Goal: Task Accomplishment & Management: Manage account settings

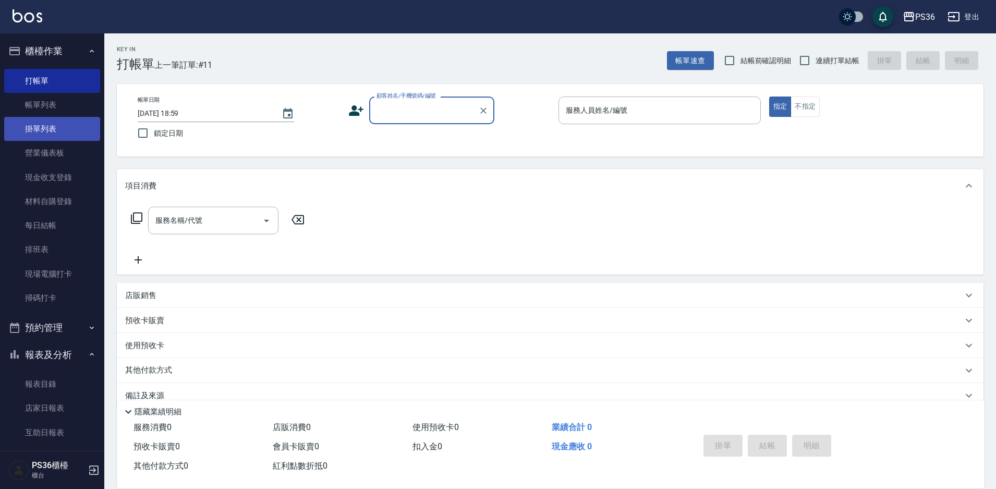
click at [61, 123] on link "掛單列表" at bounding box center [52, 129] width 96 height 24
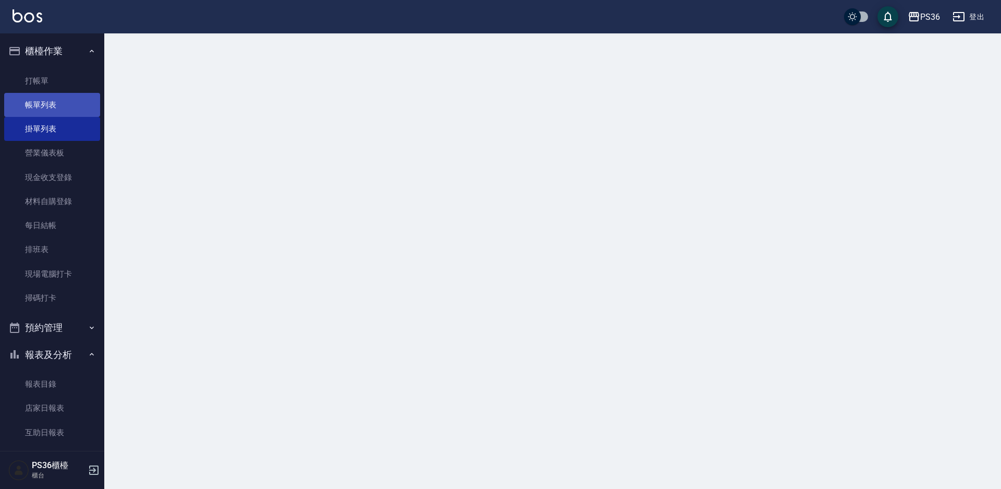
click at [64, 110] on link "帳單列表" at bounding box center [52, 105] width 96 height 24
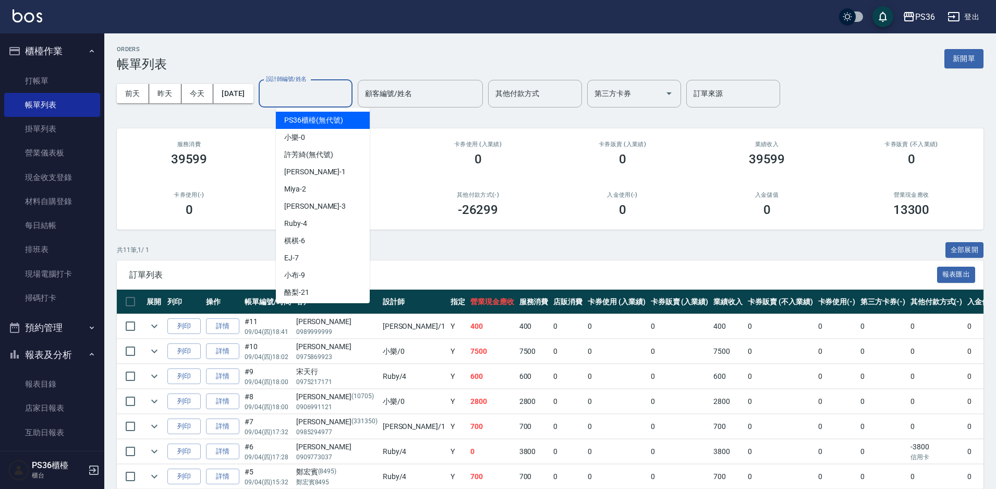
click at [325, 101] on input "設計師編號/姓名" at bounding box center [305, 93] width 84 height 18
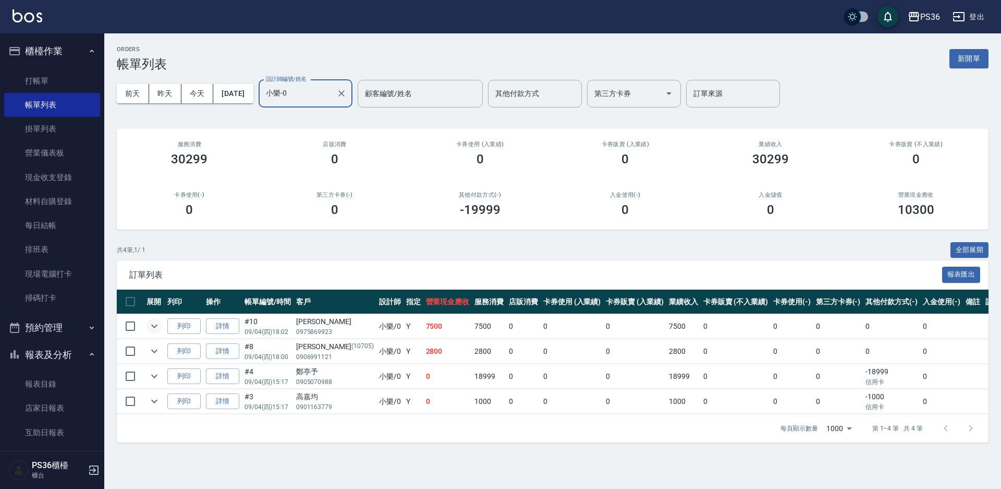
type input "小樂-0"
click at [160, 323] on icon "expand row" at bounding box center [154, 326] width 13 height 13
click at [155, 324] on icon "expand row" at bounding box center [154, 326] width 13 height 13
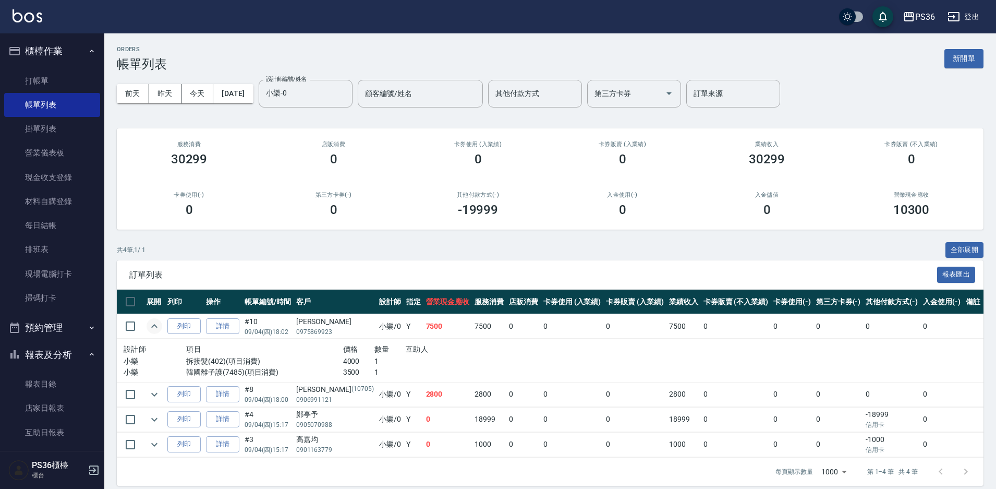
click at [155, 324] on icon "expand row" at bounding box center [154, 326] width 13 height 13
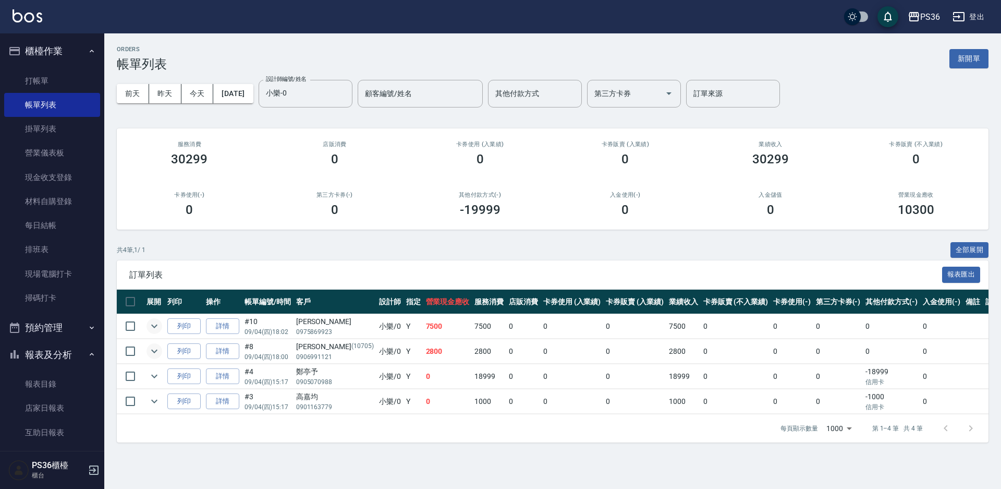
click at [161, 350] on button "expand row" at bounding box center [155, 351] width 16 height 16
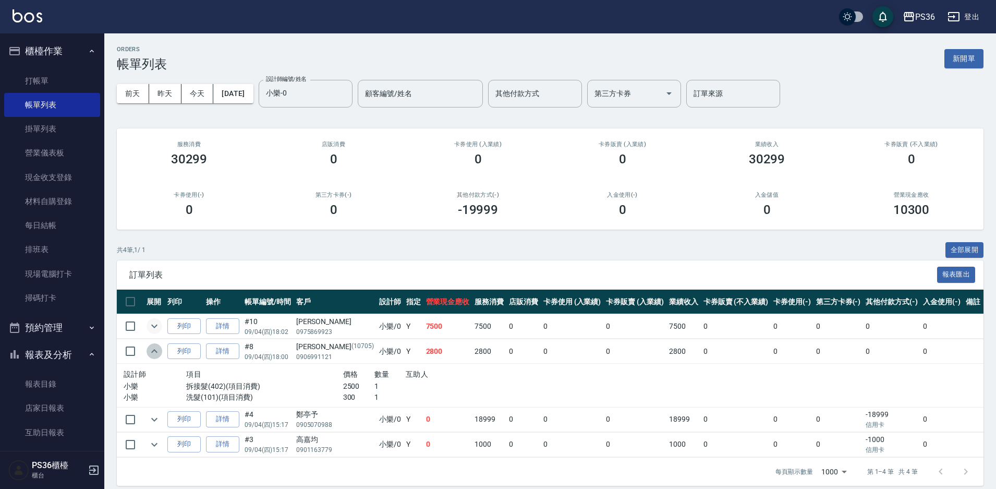
click at [161, 350] on button "expand row" at bounding box center [155, 351] width 16 height 16
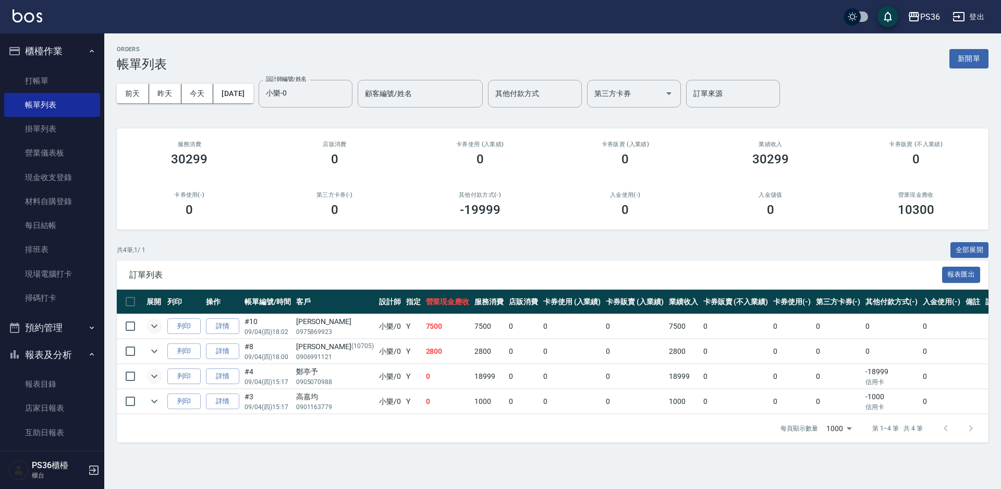
click at [156, 375] on icon "expand row" at bounding box center [154, 376] width 13 height 13
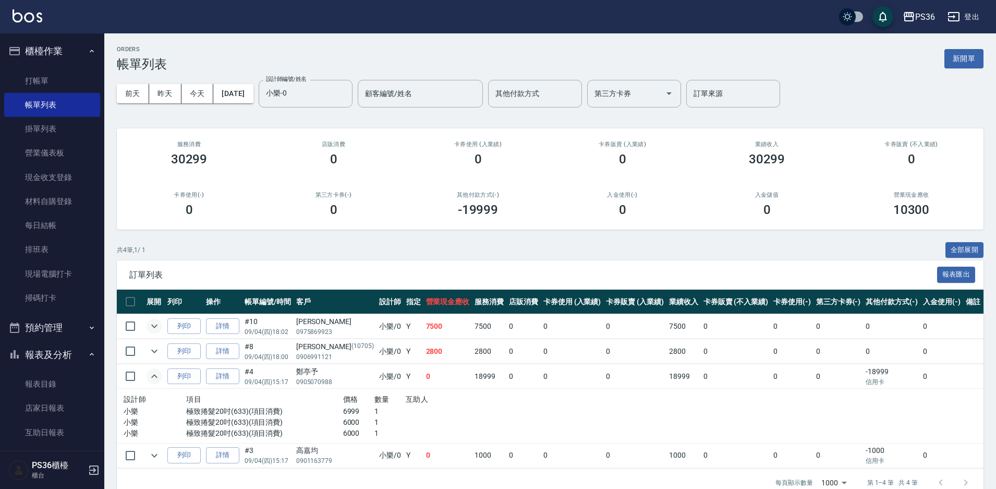
click at [156, 375] on icon "expand row" at bounding box center [154, 376] width 13 height 13
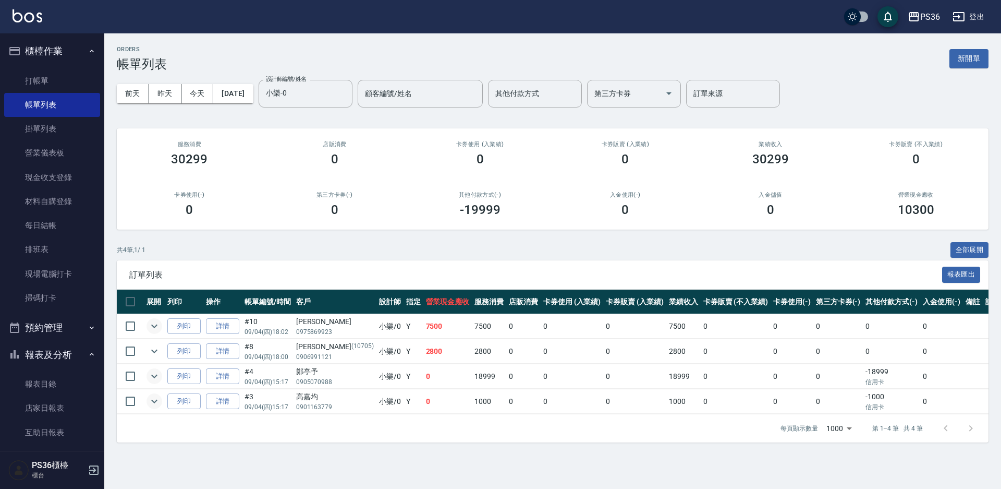
click at [149, 406] on icon "expand row" at bounding box center [154, 401] width 13 height 13
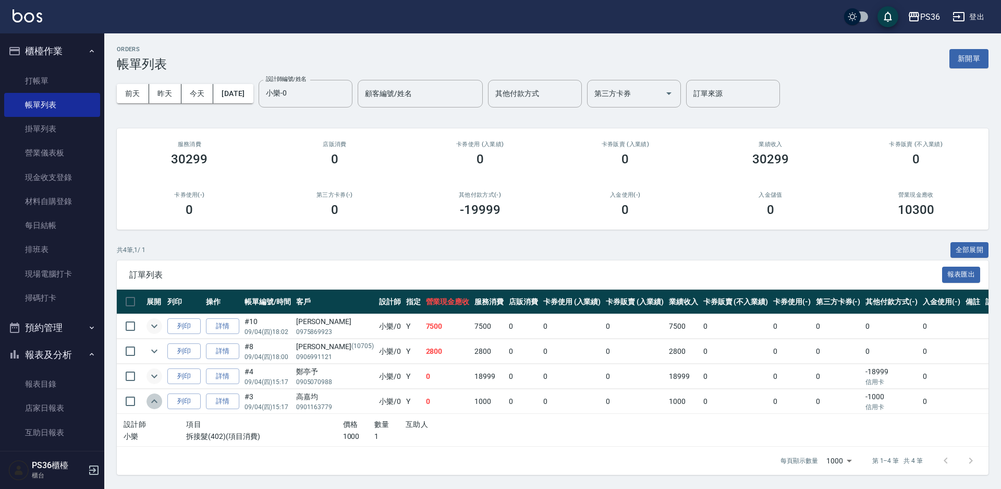
click at [149, 407] on icon "expand row" at bounding box center [154, 401] width 13 height 13
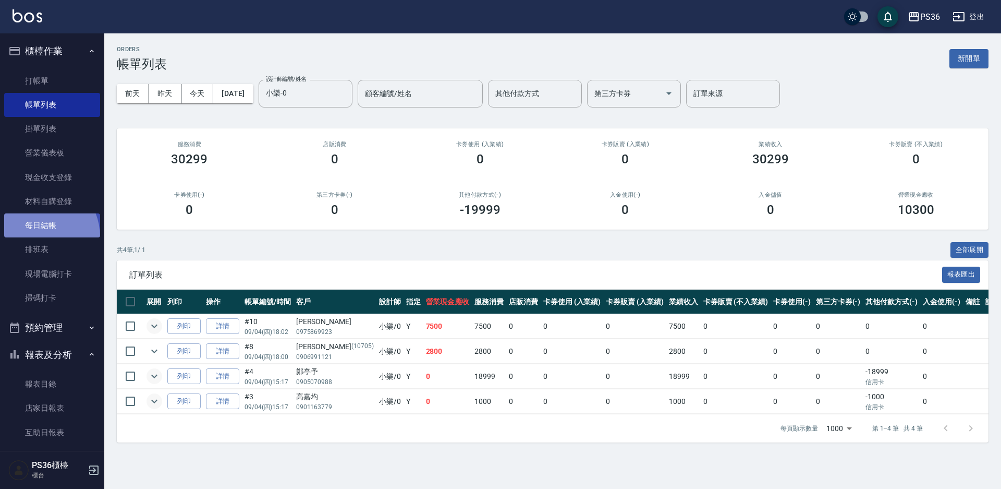
click at [35, 237] on link "每日結帳" at bounding box center [52, 225] width 96 height 24
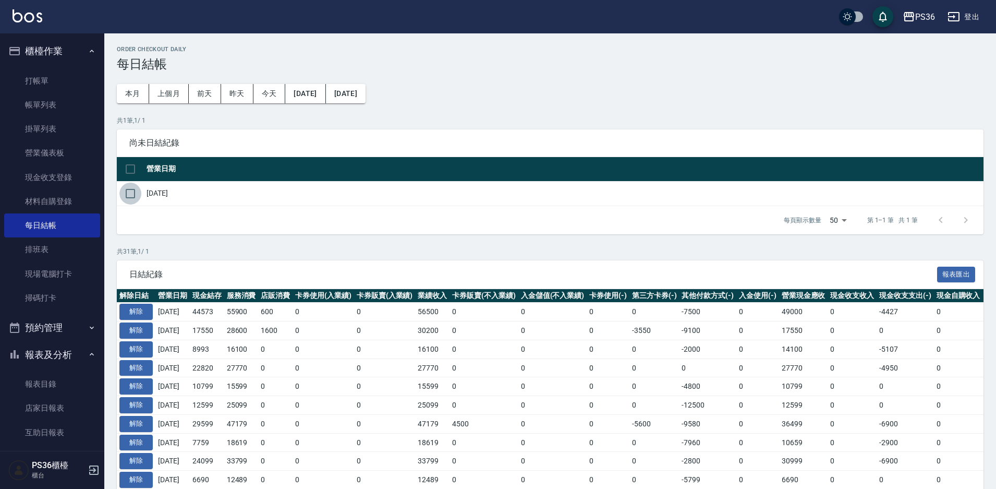
click at [136, 192] on input "checkbox" at bounding box center [130, 194] width 22 height 22
checkbox input "true"
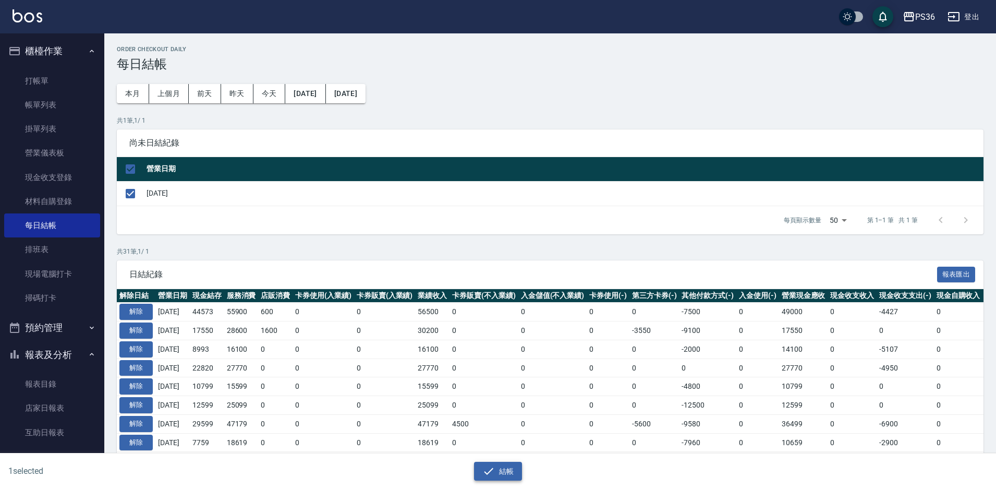
click at [493, 474] on icon "button" at bounding box center [488, 471] width 13 height 13
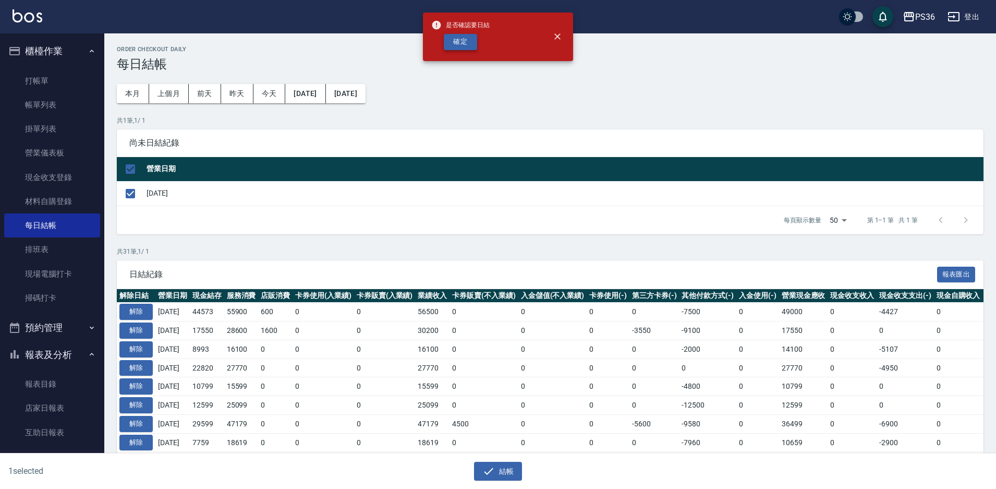
click at [463, 49] on button "確定" at bounding box center [460, 42] width 33 height 16
checkbox input "false"
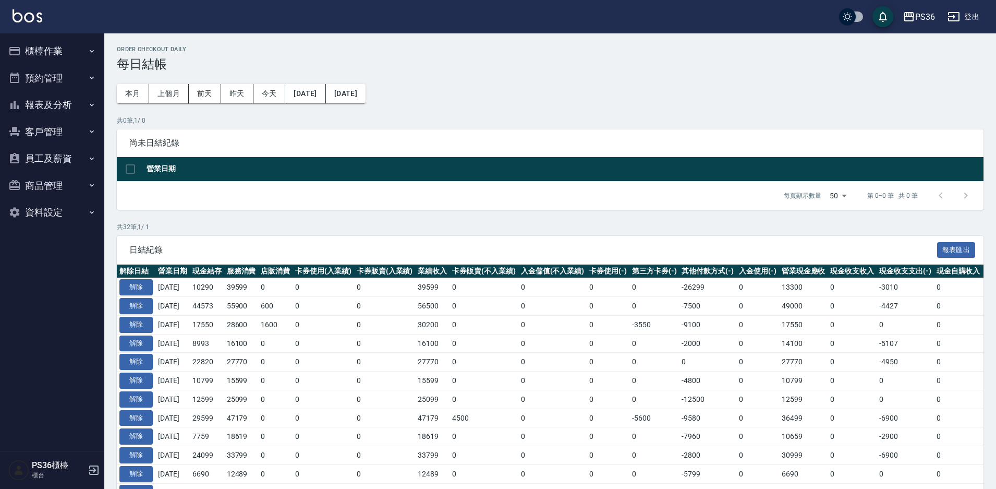
click at [60, 48] on button "櫃檯作業" at bounding box center [52, 51] width 96 height 27
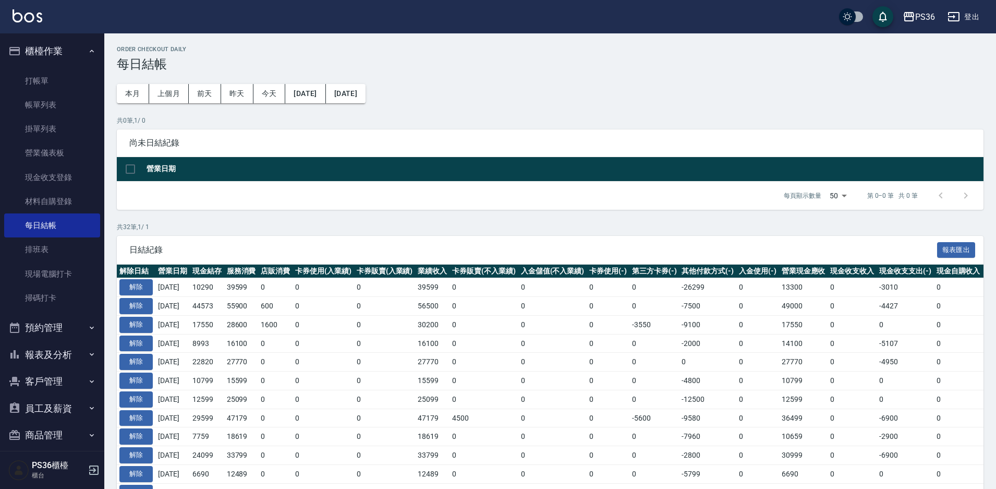
click at [45, 58] on button "櫃檯作業" at bounding box center [52, 51] width 96 height 27
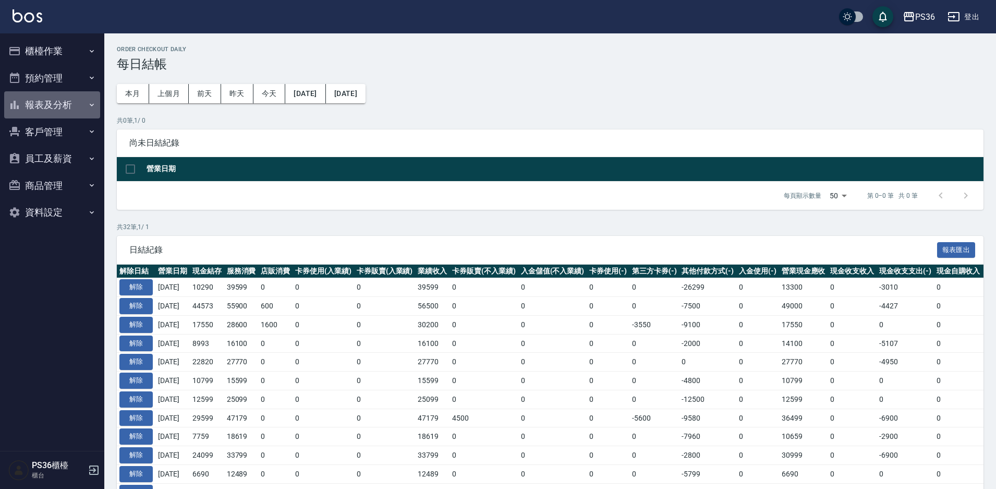
click at [53, 117] on button "報表及分析" at bounding box center [52, 104] width 96 height 27
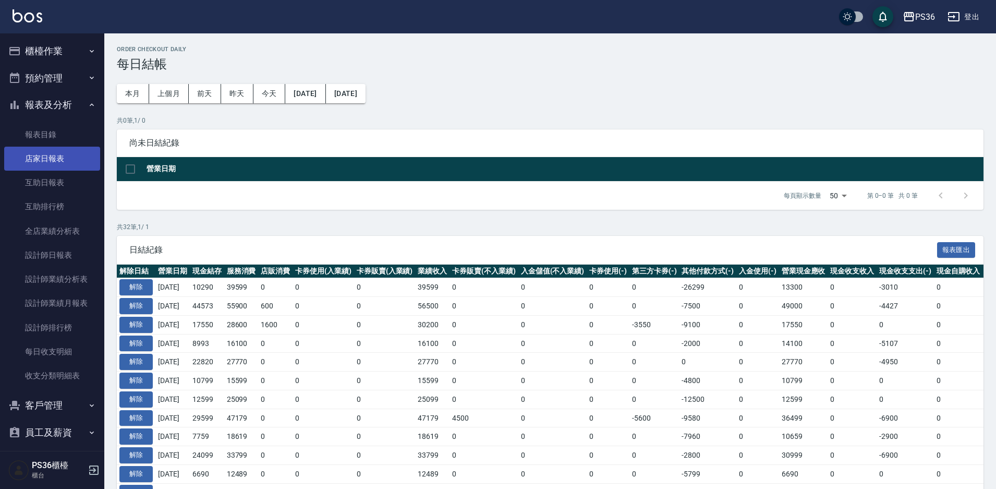
click at [52, 163] on link "店家日報表" at bounding box center [52, 159] width 96 height 24
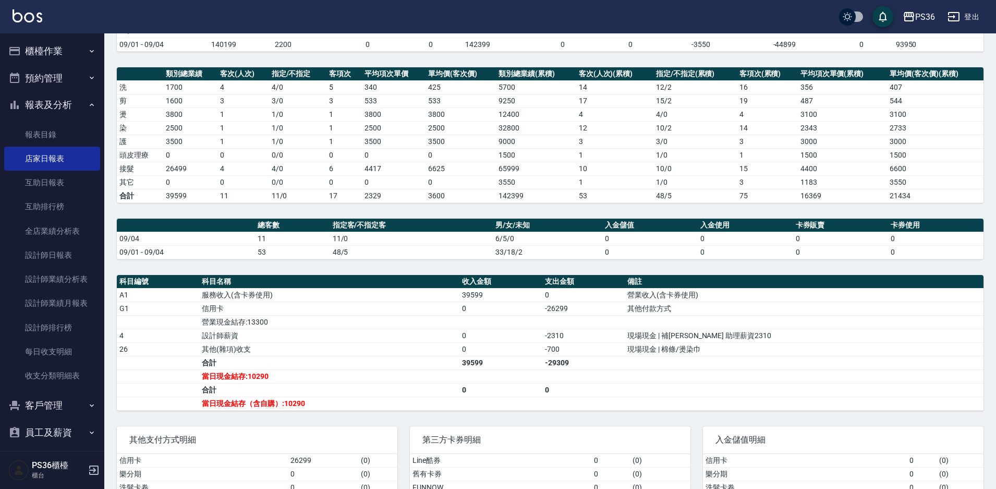
scroll to position [187, 0]
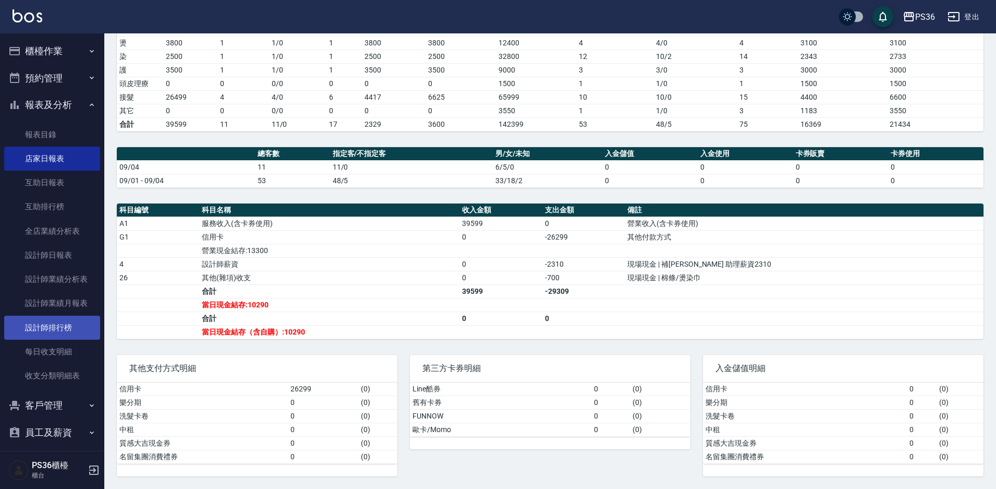
click at [51, 330] on link "設計師排行榜" at bounding box center [52, 328] width 96 height 24
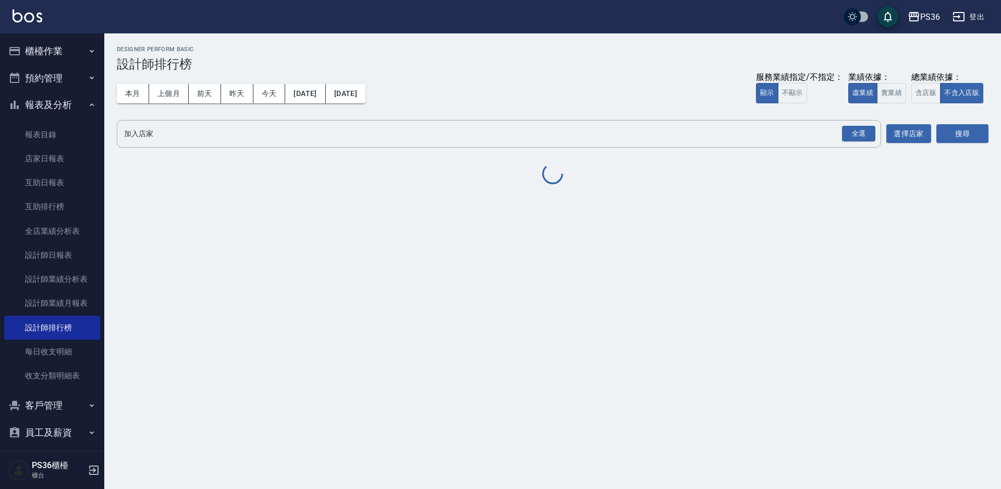
click at [61, 56] on button "櫃檯作業" at bounding box center [52, 51] width 96 height 27
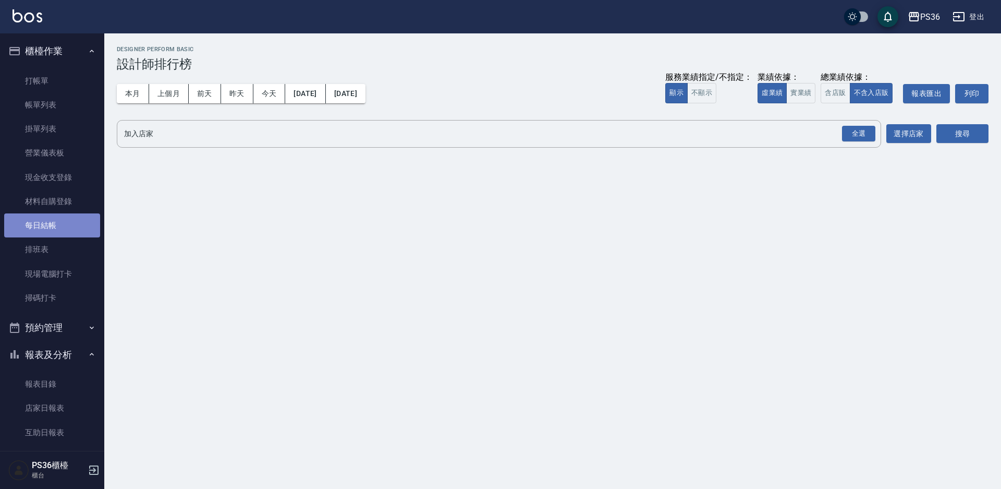
click at [52, 231] on link "每日結帳" at bounding box center [52, 225] width 96 height 24
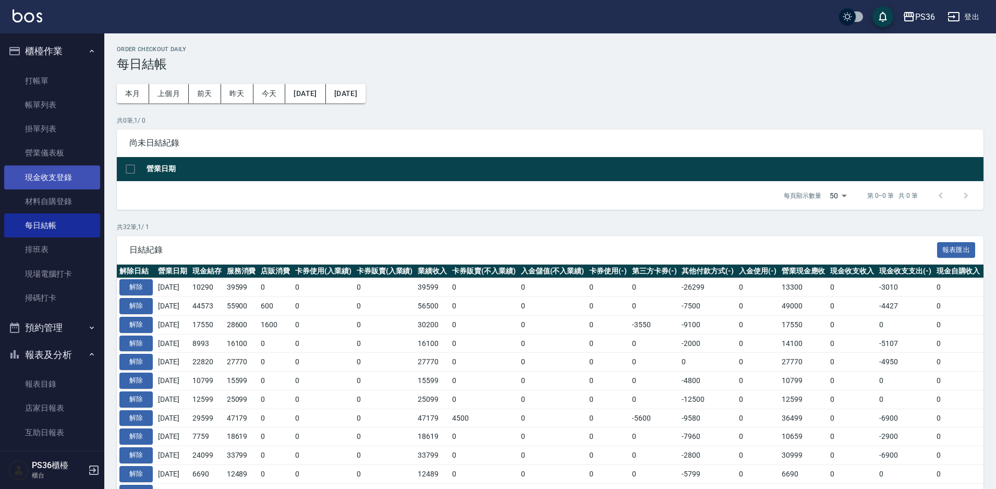
click at [73, 175] on link "現金收支登錄" at bounding box center [52, 177] width 96 height 24
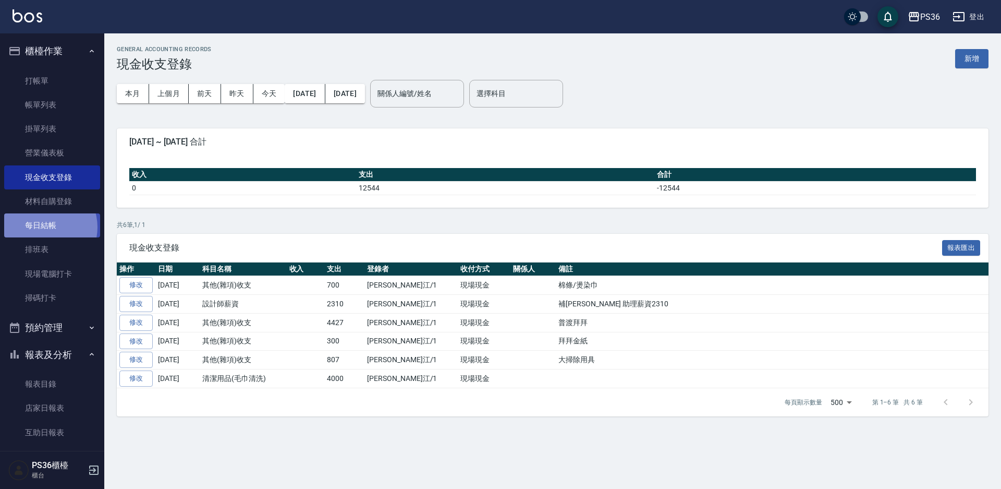
click at [42, 227] on link "每日結帳" at bounding box center [52, 225] width 96 height 24
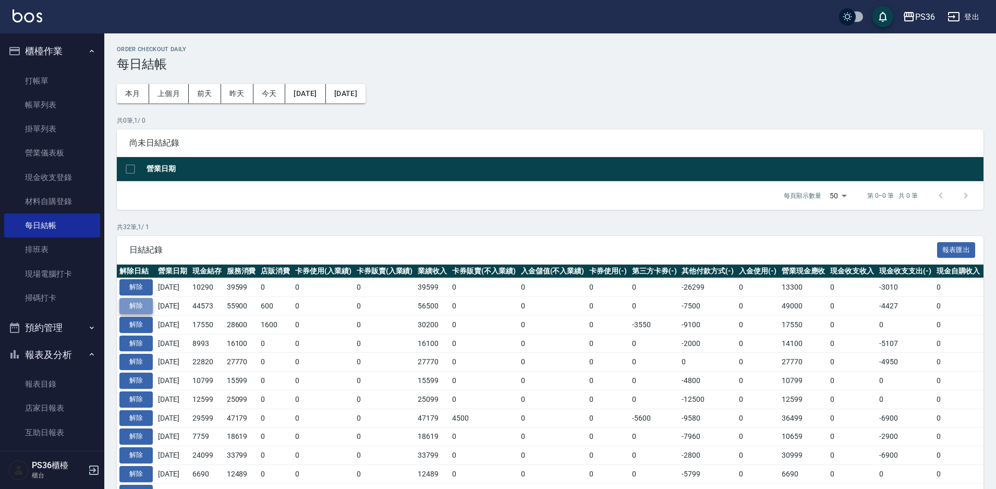
click at [129, 306] on button "解除" at bounding box center [135, 306] width 33 height 16
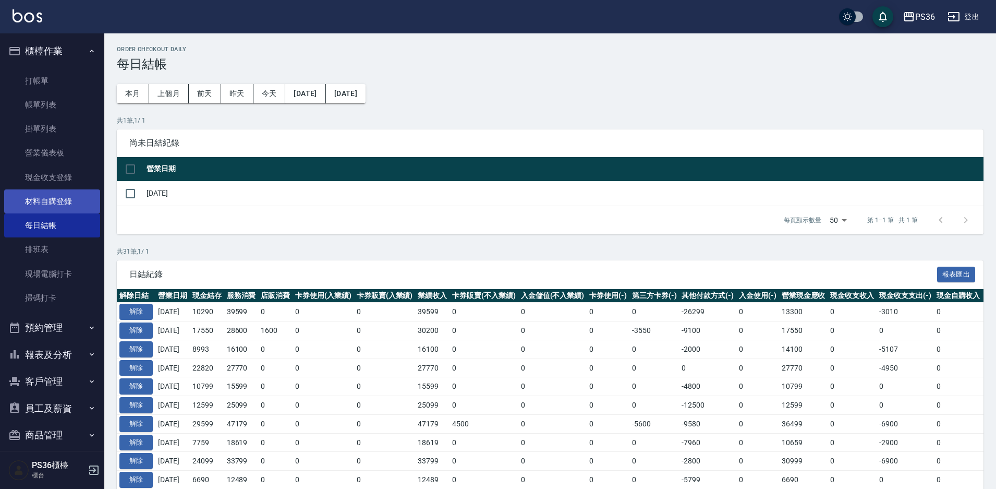
click at [55, 191] on link "材料自購登錄" at bounding box center [52, 201] width 96 height 24
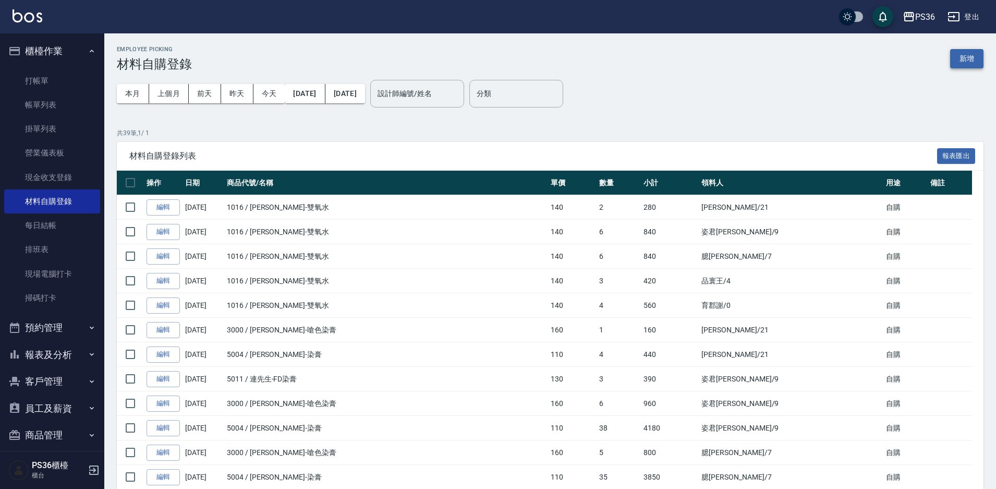
click at [977, 64] on button "新增" at bounding box center [966, 58] width 33 height 19
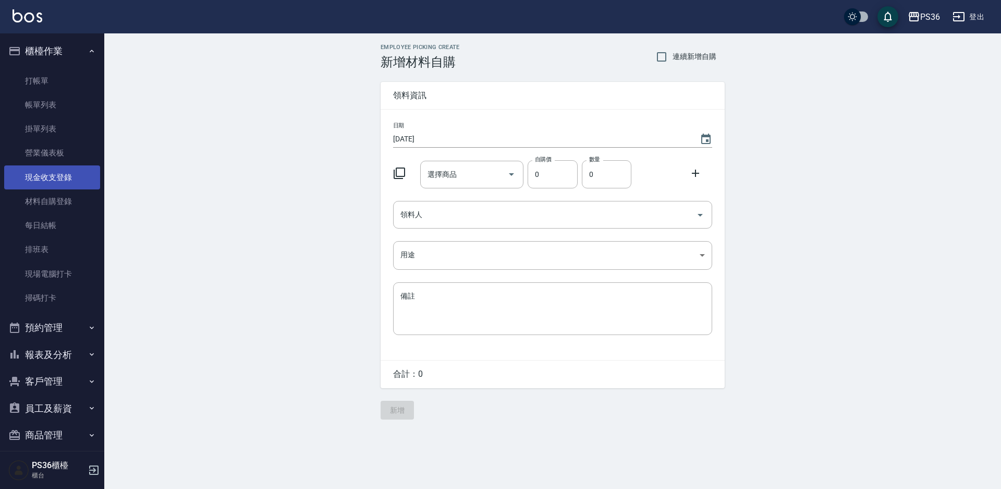
click at [64, 170] on link "現金收支登錄" at bounding box center [52, 177] width 96 height 24
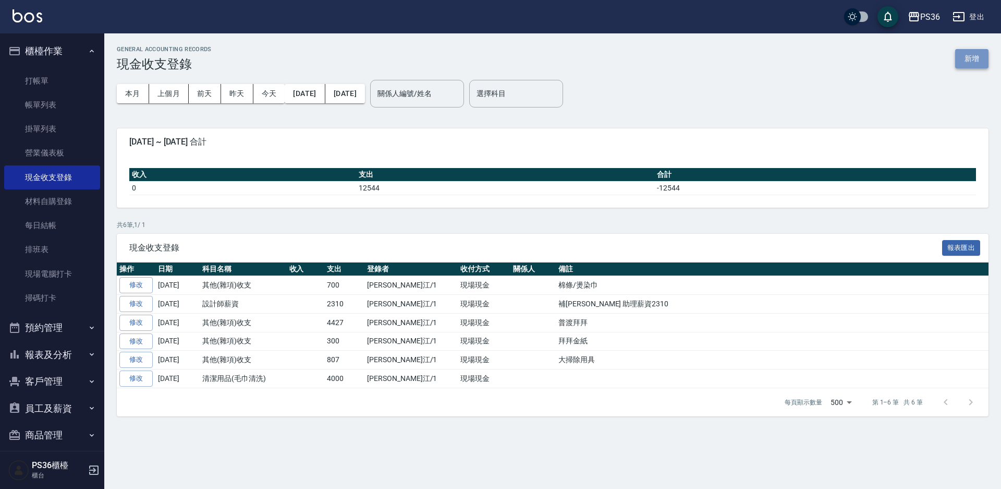
click at [983, 57] on button "新增" at bounding box center [971, 58] width 33 height 19
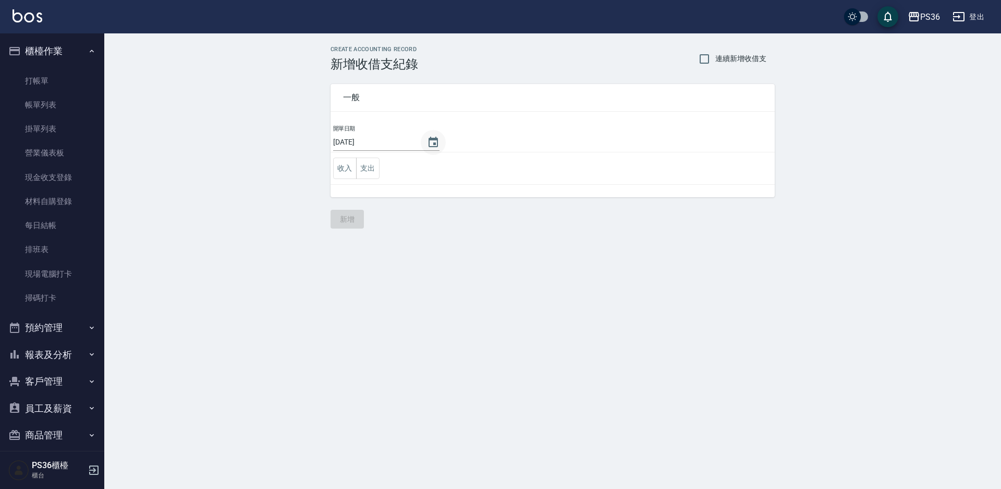
click at [438, 140] on icon "Choose date, selected date is 2025-09-04" at bounding box center [433, 142] width 9 height 10
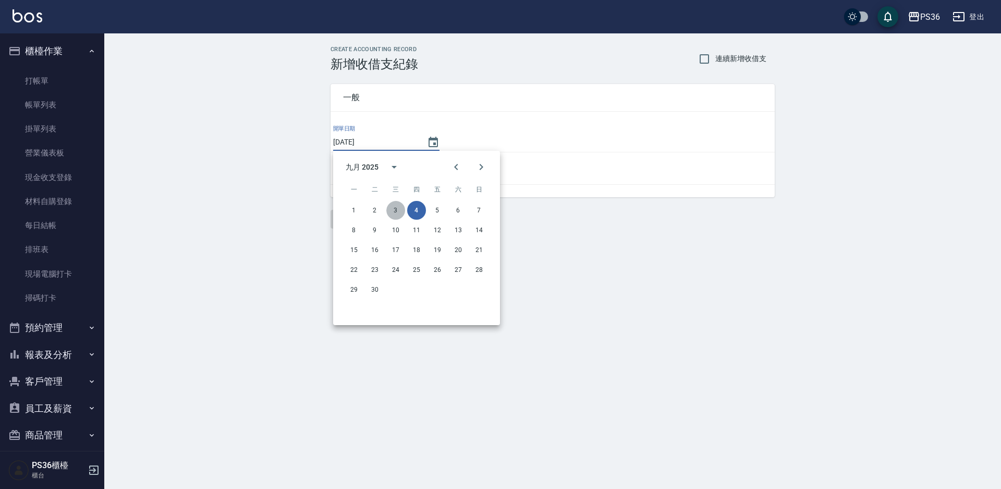
click at [395, 211] on button "3" at bounding box center [395, 210] width 19 height 19
type input "[DATE]"
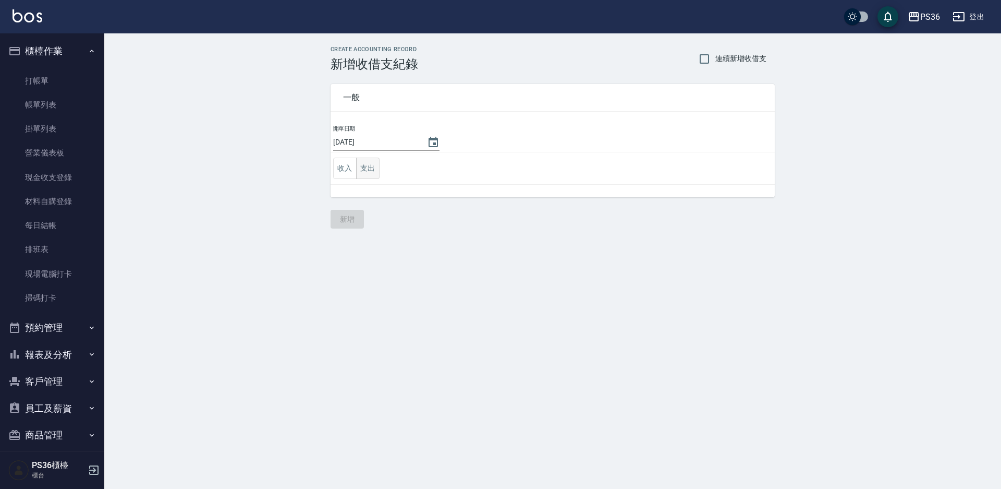
click at [365, 168] on button "支出" at bounding box center [367, 167] width 23 height 21
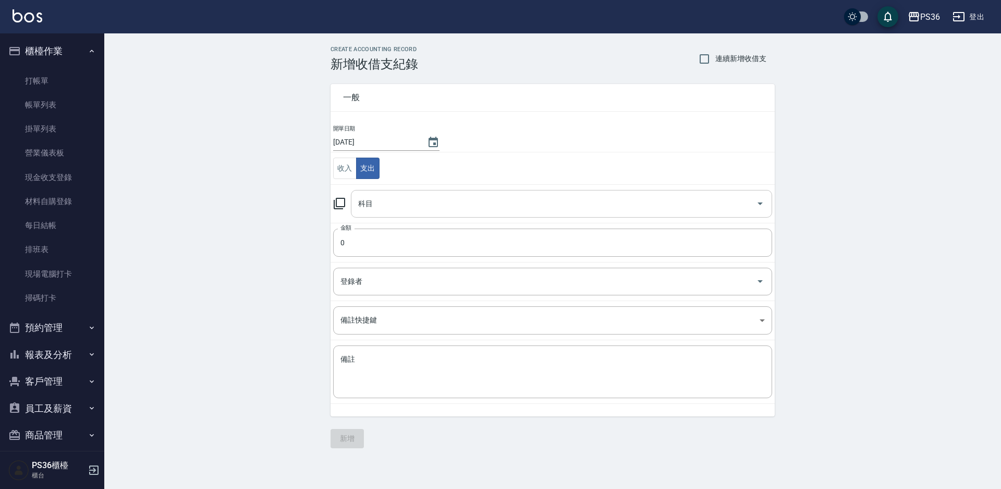
click at [373, 200] on input "科目" at bounding box center [554, 204] width 396 height 18
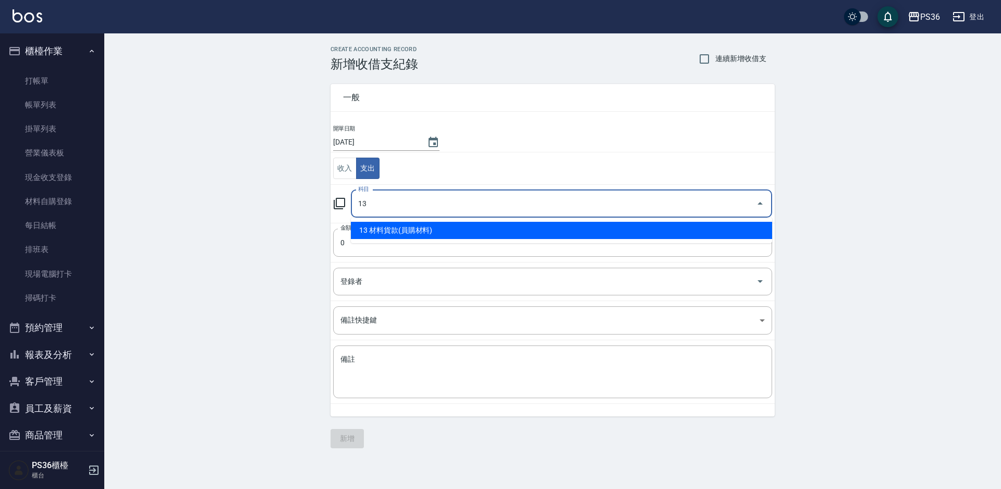
click at [386, 225] on li "13 材料貨款(員購材料)" at bounding box center [561, 230] width 421 height 17
type input "13 材料貨款(員購材料)"
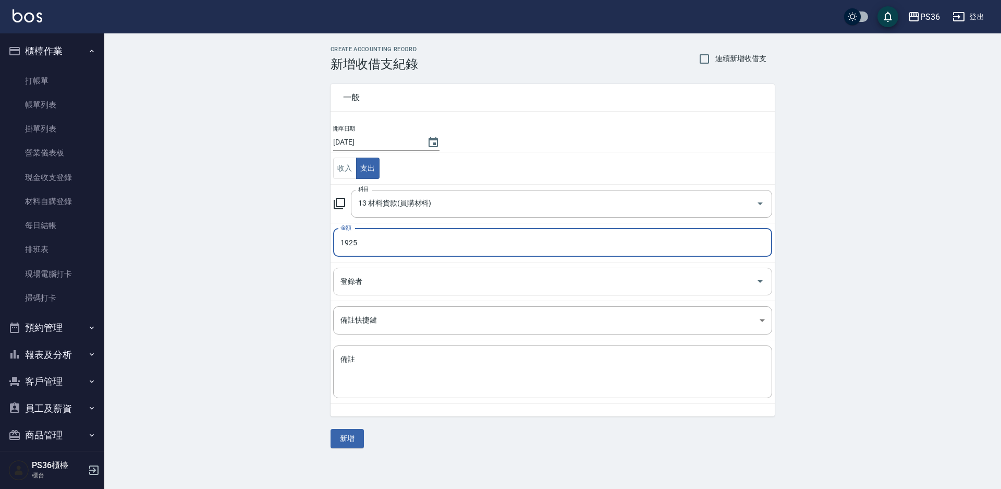
type input "1925"
click at [377, 283] on input "登錄者" at bounding box center [545, 281] width 414 height 18
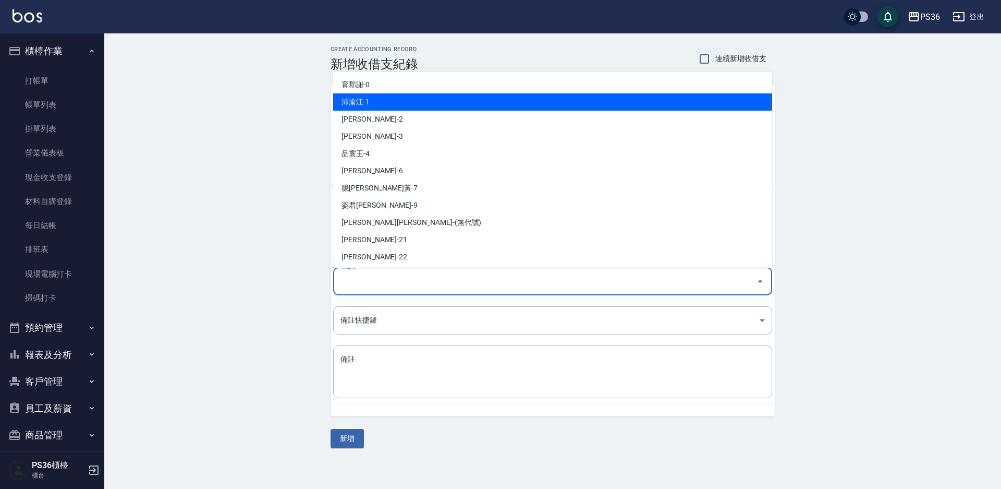
click at [375, 109] on li "沛渝江-1" at bounding box center [552, 101] width 439 height 17
type input "沛渝江-1"
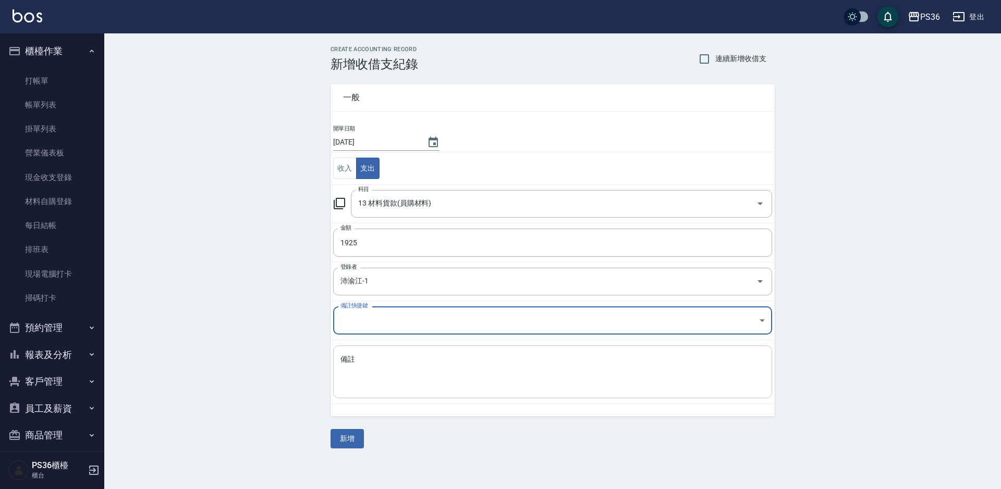
click at [410, 366] on textarea "備註" at bounding box center [553, 371] width 425 height 35
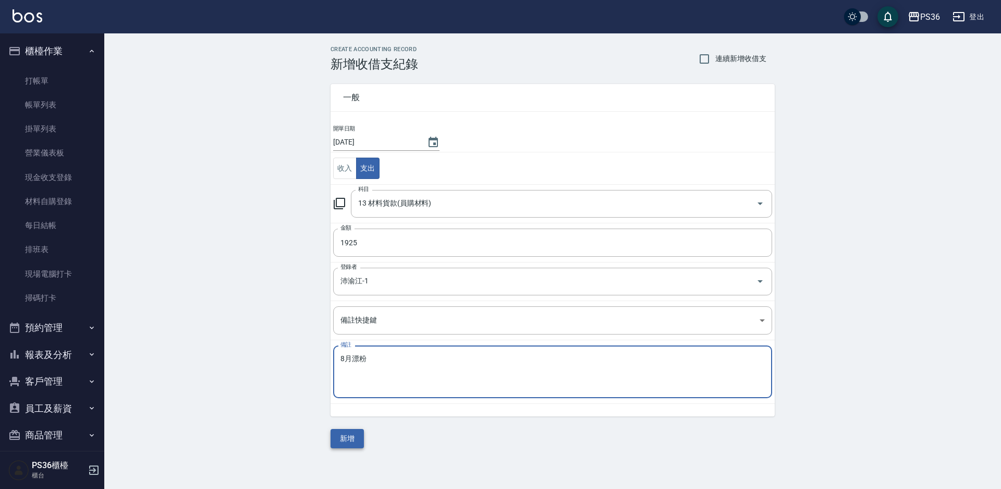
type textarea "8月漂粉"
click at [358, 443] on button "新增" at bounding box center [347, 438] width 33 height 19
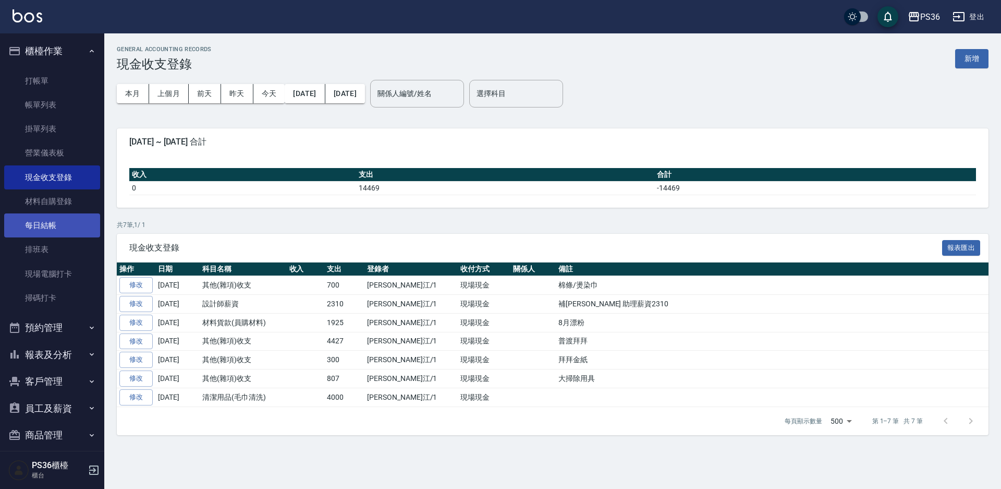
click at [53, 228] on link "每日結帳" at bounding box center [52, 225] width 96 height 24
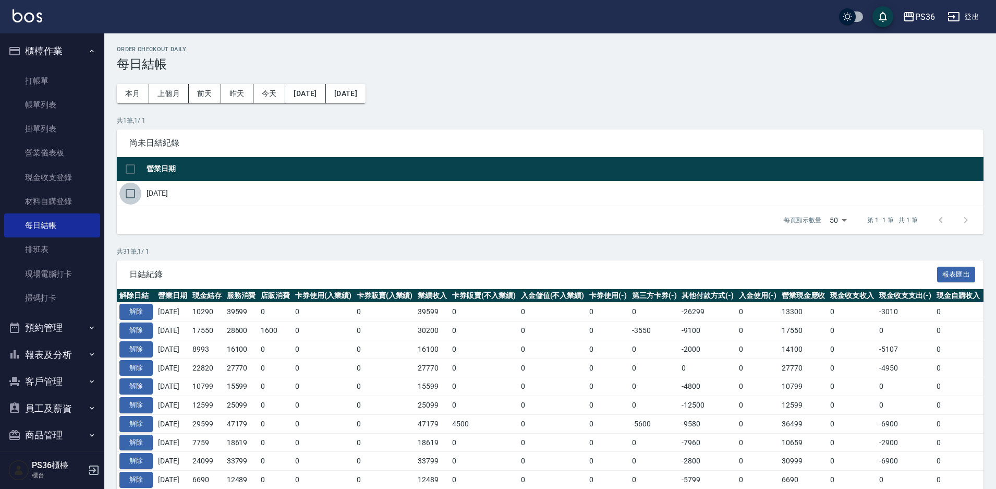
click at [132, 195] on input "checkbox" at bounding box center [130, 194] width 22 height 22
checkbox input "true"
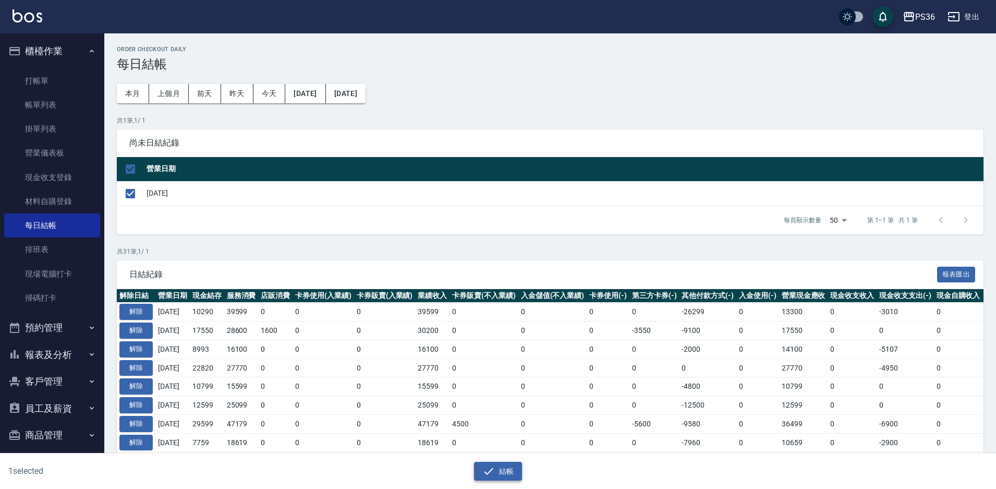
click at [481, 465] on button "結帳" at bounding box center [498, 471] width 49 height 19
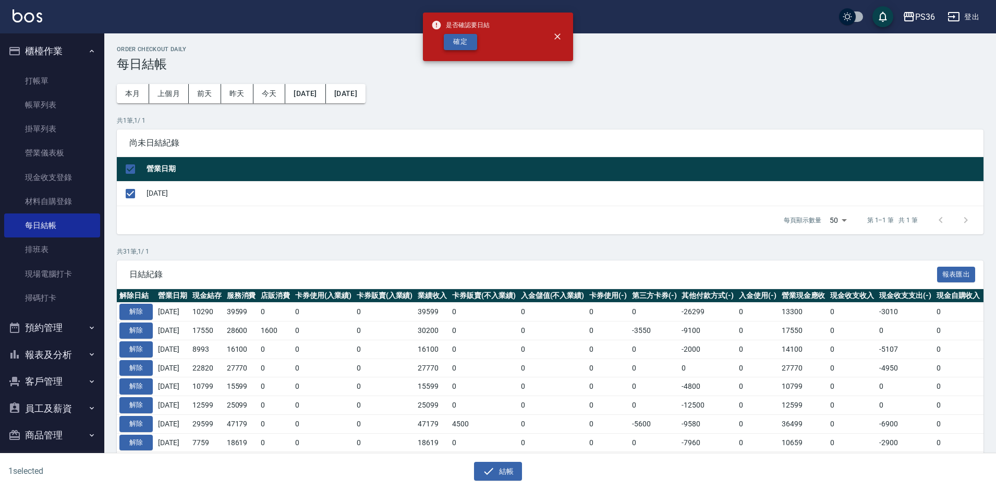
click at [459, 45] on button "確定" at bounding box center [460, 42] width 33 height 16
checkbox input "false"
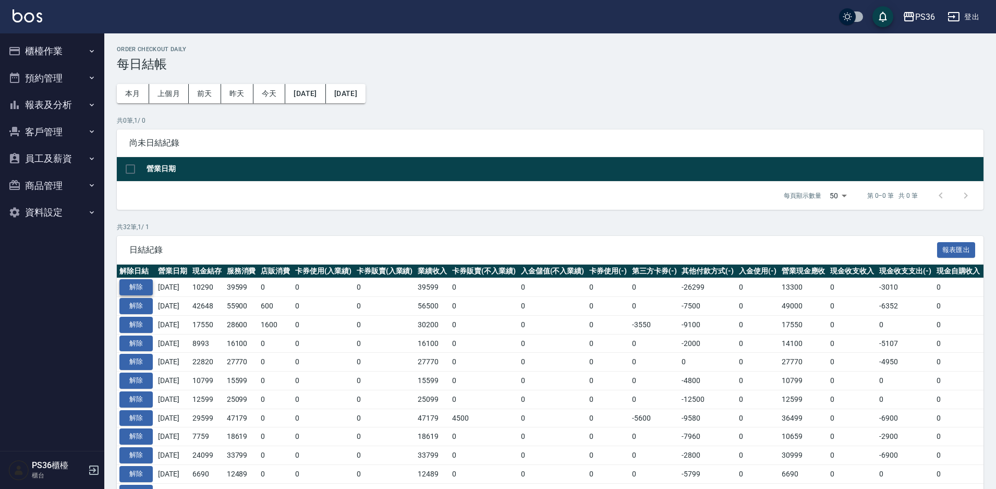
click at [132, 288] on button "解除" at bounding box center [135, 287] width 33 height 16
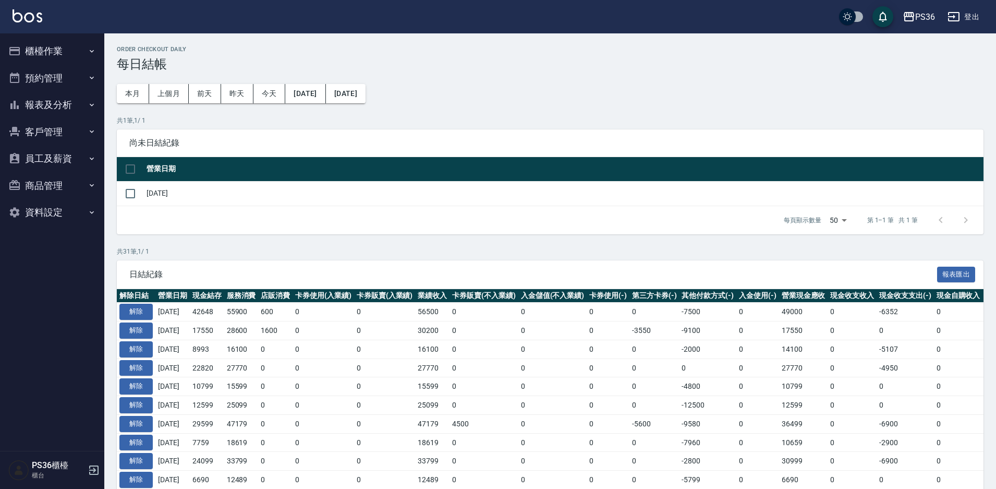
click at [71, 57] on button "櫃檯作業" at bounding box center [52, 51] width 96 height 27
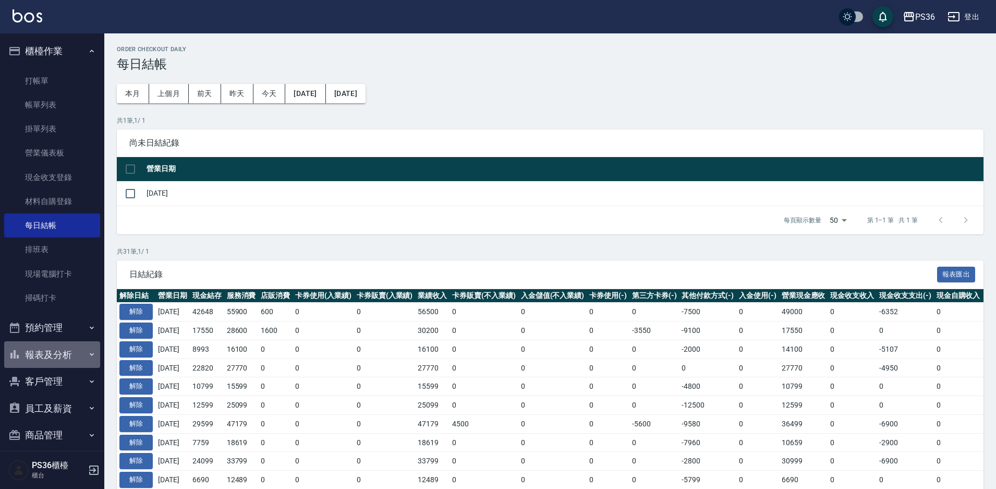
click at [53, 347] on button "報表及分析" at bounding box center [52, 354] width 96 height 27
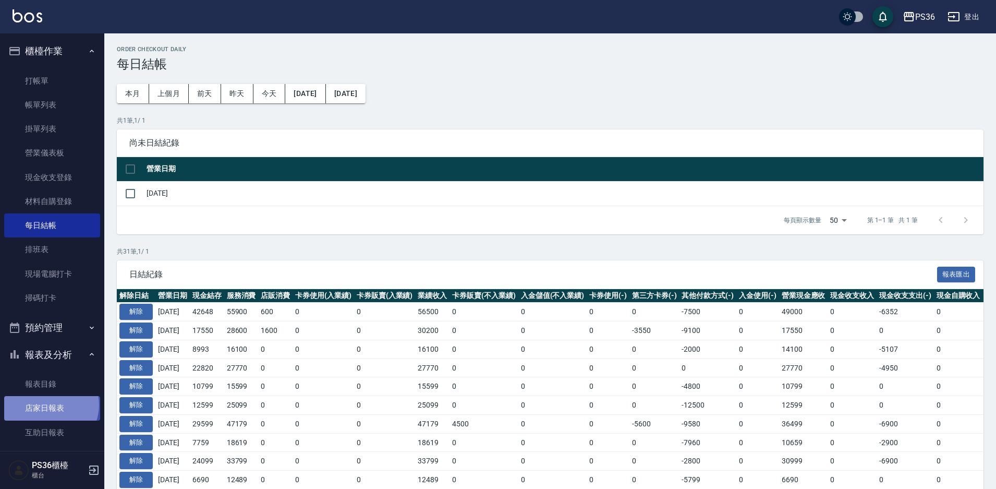
click at [50, 405] on link "店家日報表" at bounding box center [52, 408] width 96 height 24
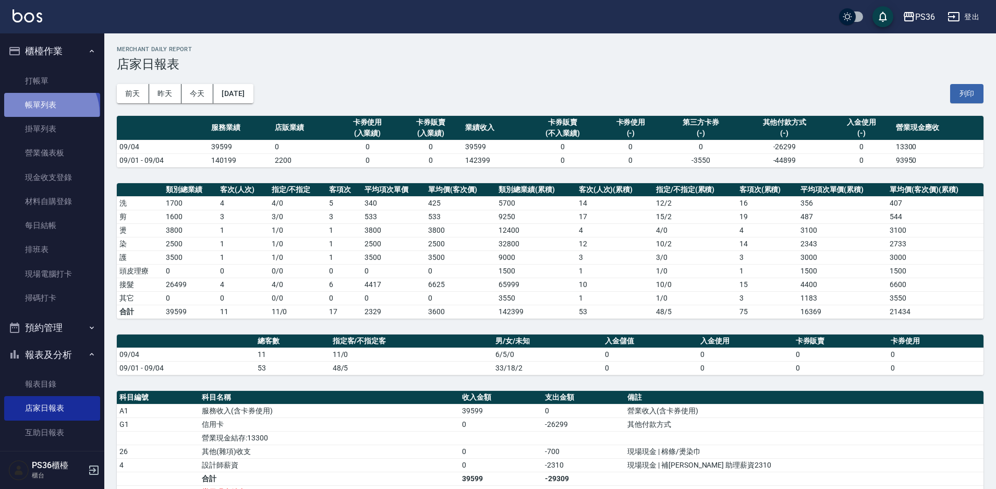
click at [47, 112] on link "帳單列表" at bounding box center [52, 105] width 96 height 24
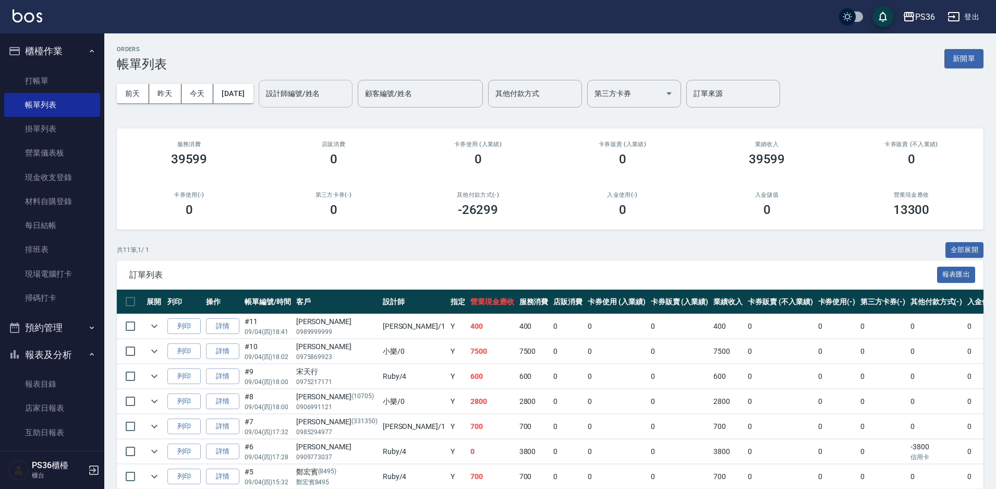
click at [291, 92] on div "設計師編號/姓名 設計師編號/姓名" at bounding box center [306, 94] width 94 height 28
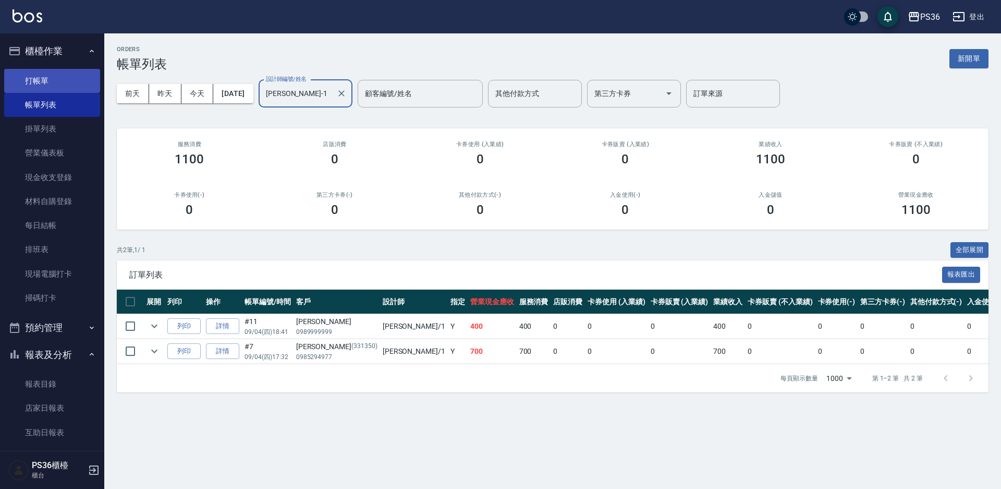
type input "Daniel-1"
click at [75, 85] on link "打帳單" at bounding box center [52, 81] width 96 height 24
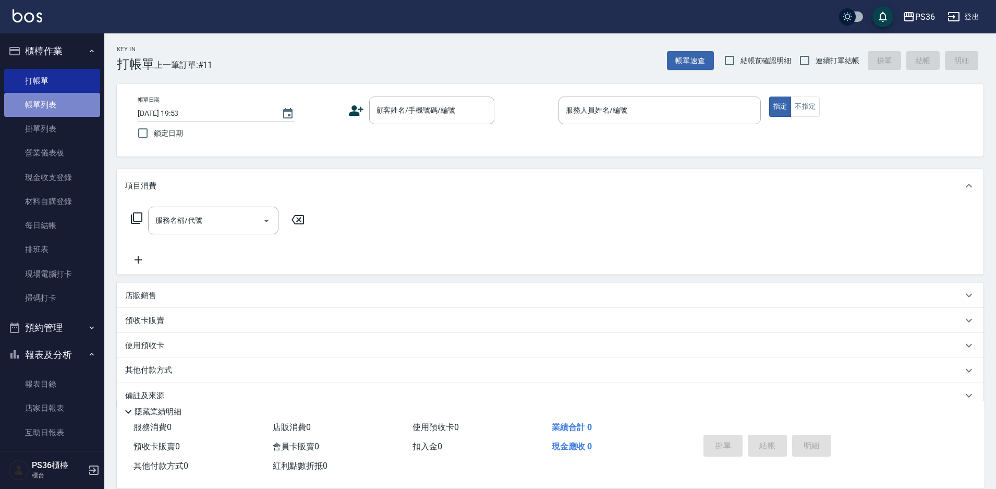
click at [74, 103] on link "帳單列表" at bounding box center [52, 105] width 96 height 24
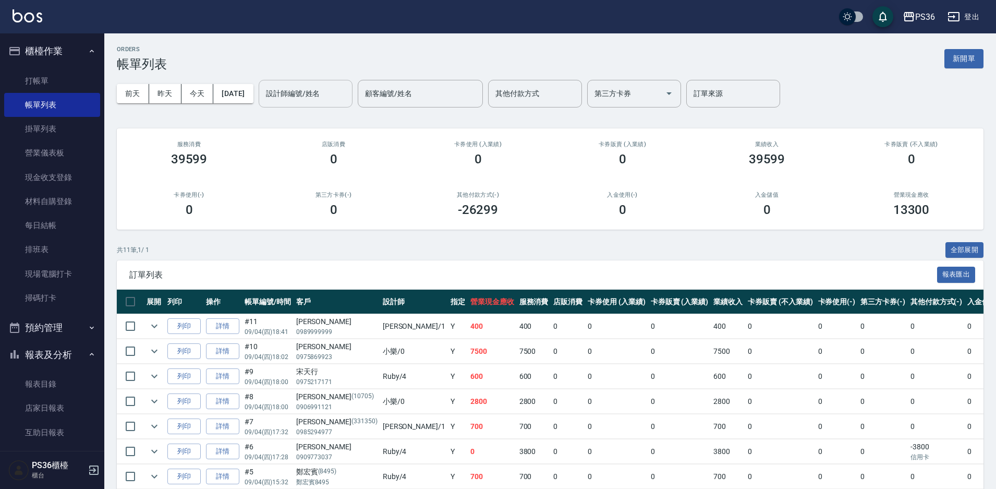
click at [336, 95] on input "設計師編號/姓名" at bounding box center [305, 93] width 84 height 18
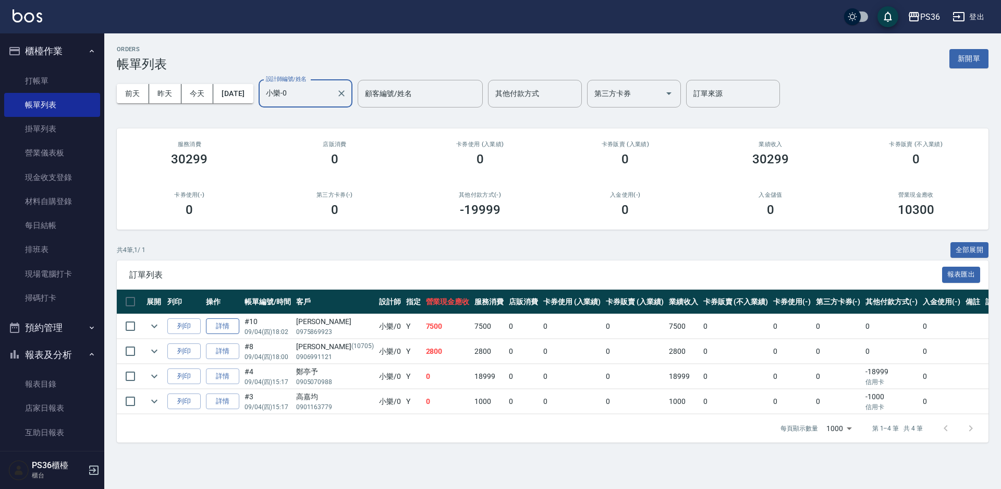
type input "小樂-0"
click at [230, 324] on link "詳情" at bounding box center [222, 326] width 33 height 16
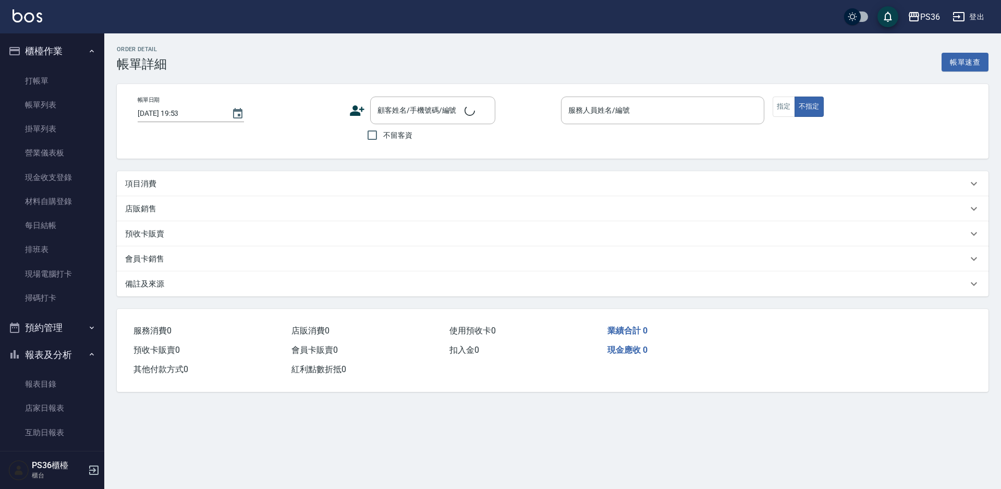
type input "2025/09/04 18:02"
type input "小樂-0"
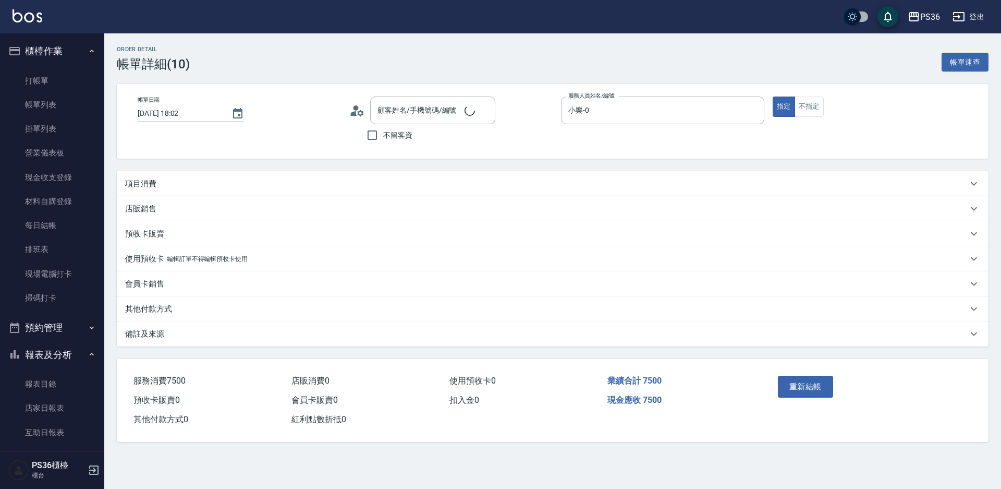
type input "楊茹涵/0975869923/"
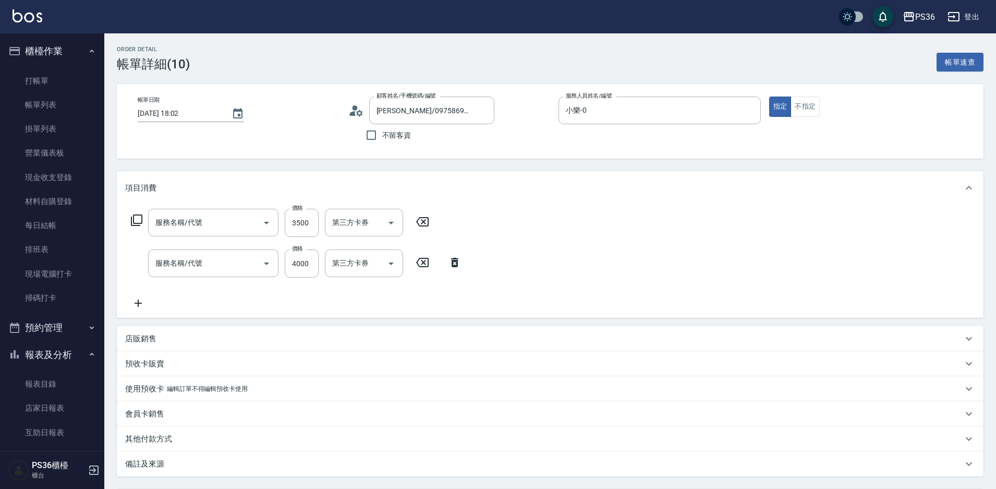
type input "韓國離子護(7485)"
type input "拆接髮(402)"
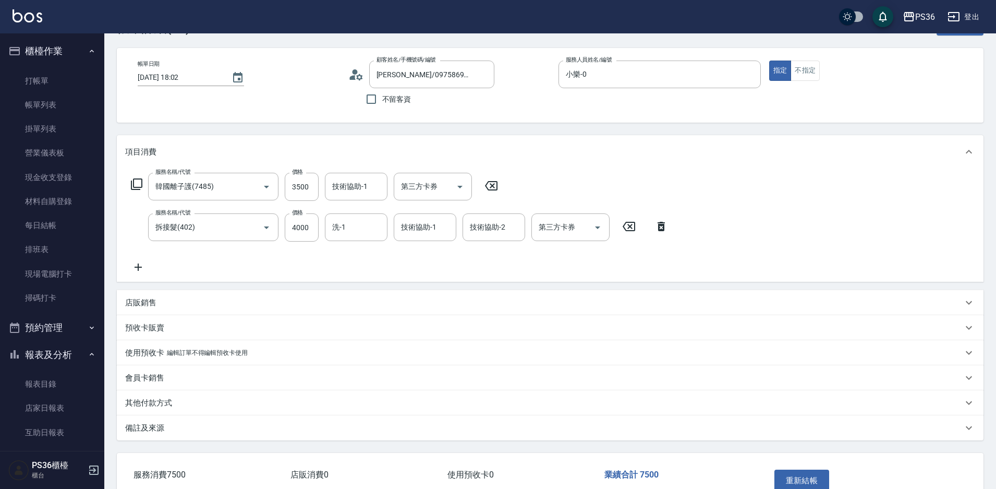
scroll to position [100, 0]
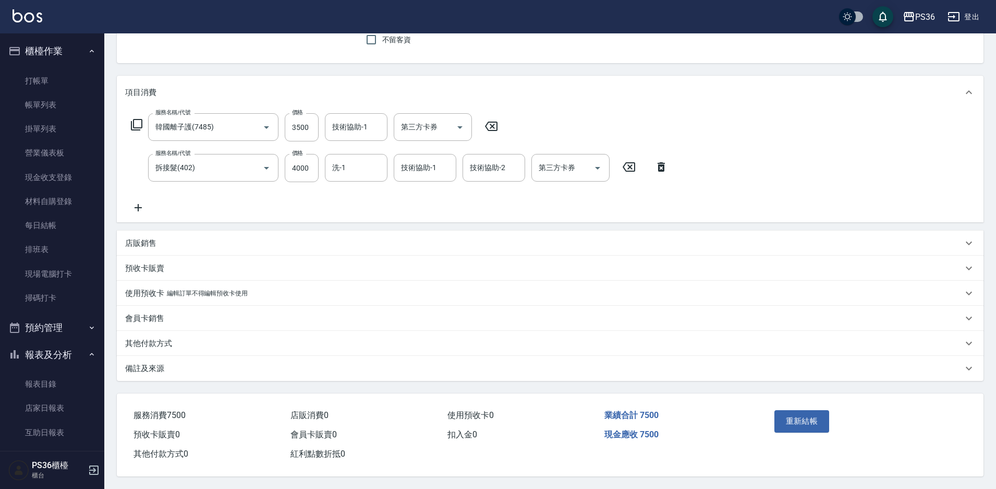
click at [159, 338] on p "其他付款方式" at bounding box center [148, 343] width 47 height 11
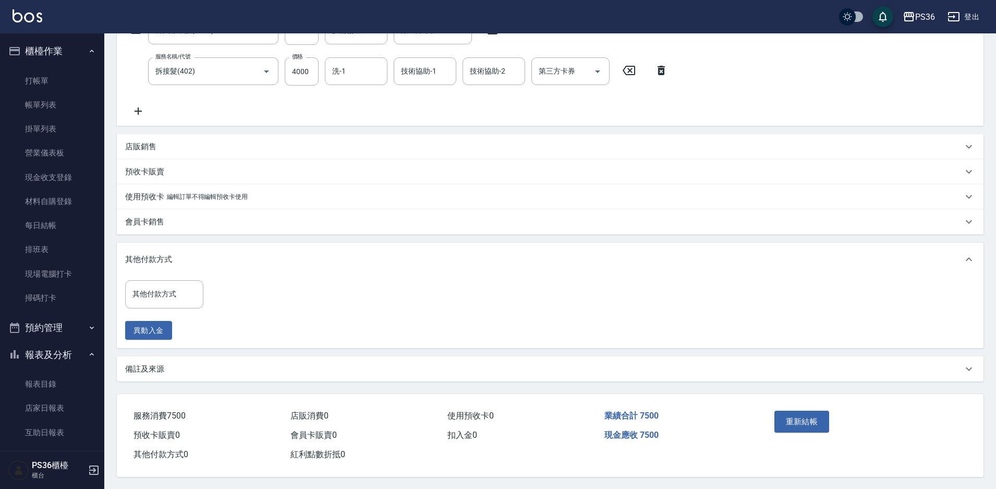
scroll to position [197, 0]
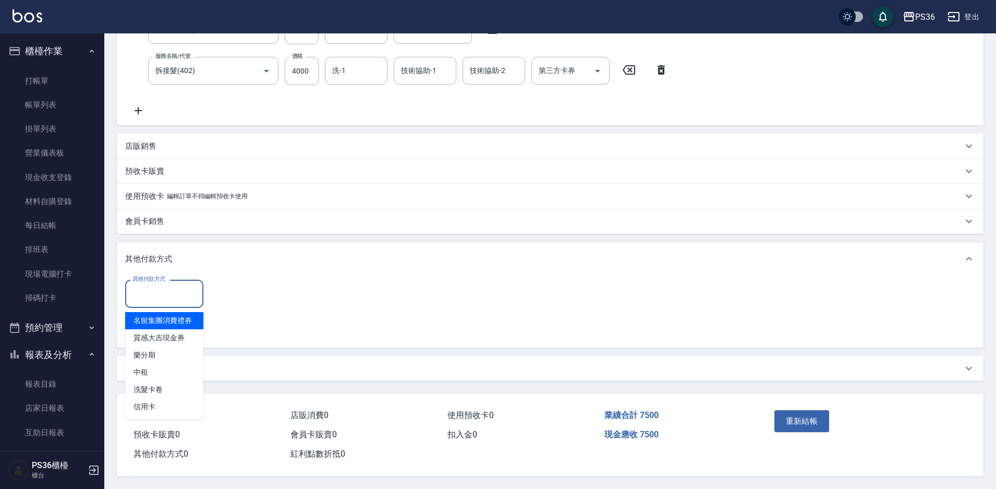
click at [158, 295] on input "其他付款方式" at bounding box center [164, 293] width 69 height 18
click at [194, 398] on span "信用卡" at bounding box center [164, 406] width 78 height 17
type input "信用卡"
click at [249, 282] on input "0" at bounding box center [249, 293] width 78 height 28
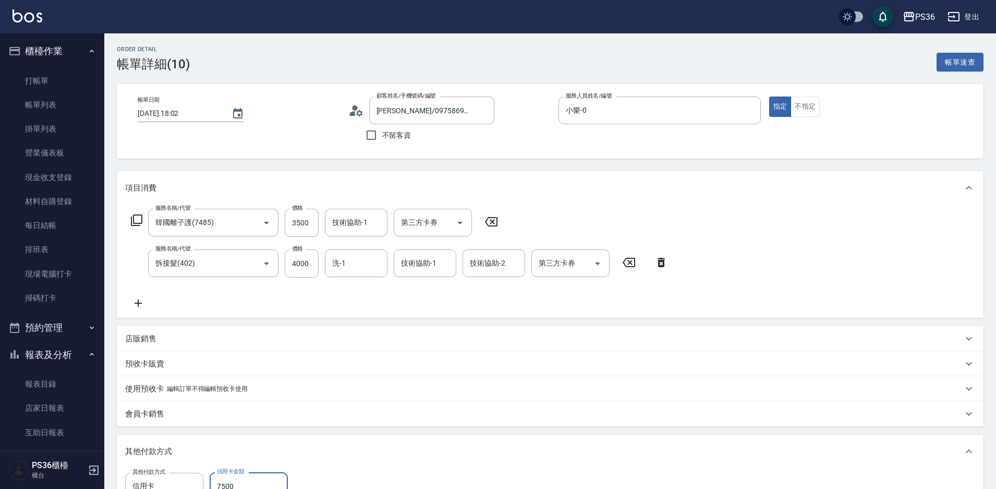
scroll to position [198, 0]
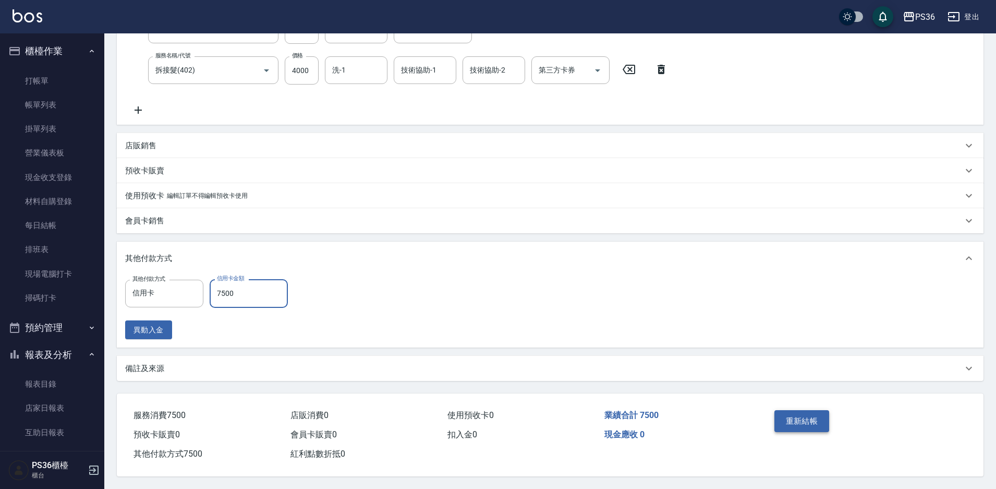
type input "7500"
click at [793, 411] on button "重新結帳" at bounding box center [801, 421] width 55 height 22
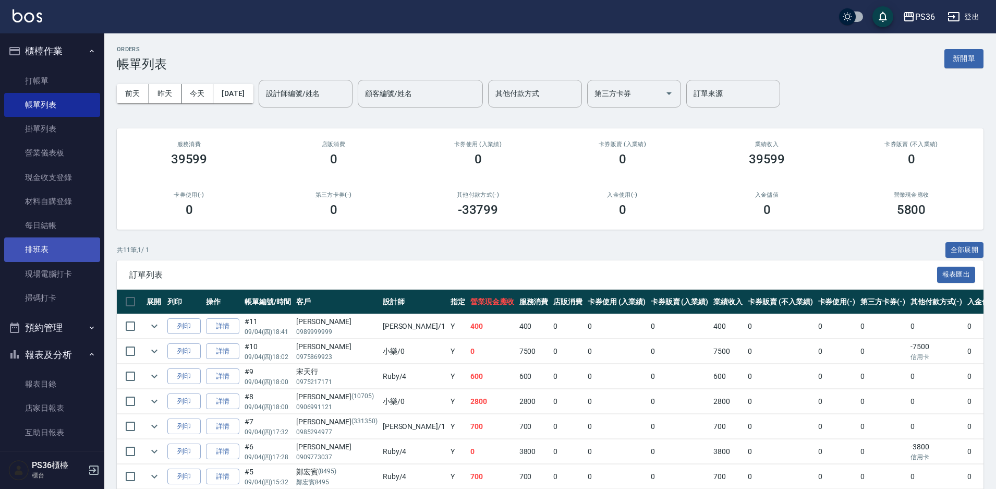
click at [27, 256] on link "排班表" at bounding box center [52, 249] width 96 height 24
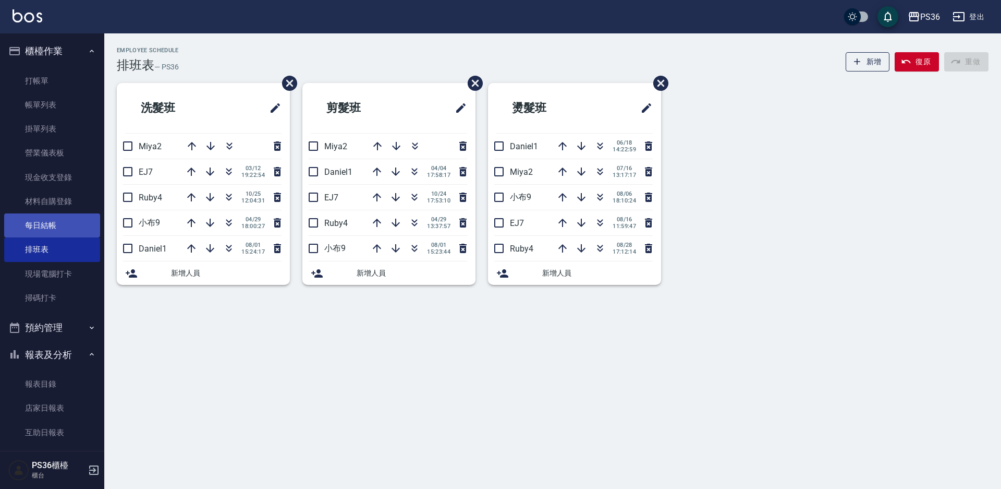
click at [39, 224] on link "每日結帳" at bounding box center [52, 225] width 96 height 24
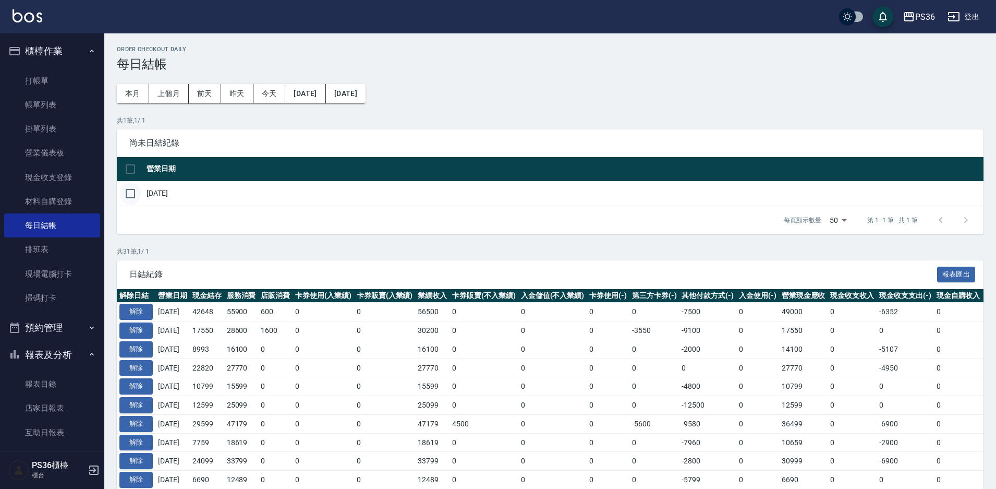
click at [134, 184] on input "checkbox" at bounding box center [130, 194] width 22 height 22
checkbox input "true"
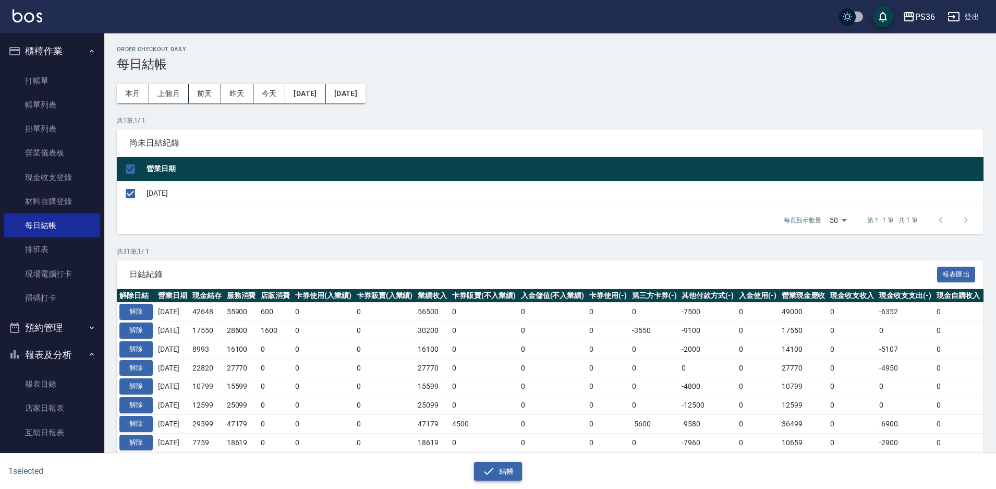
click at [495, 465] on button "結帳" at bounding box center [498, 471] width 49 height 19
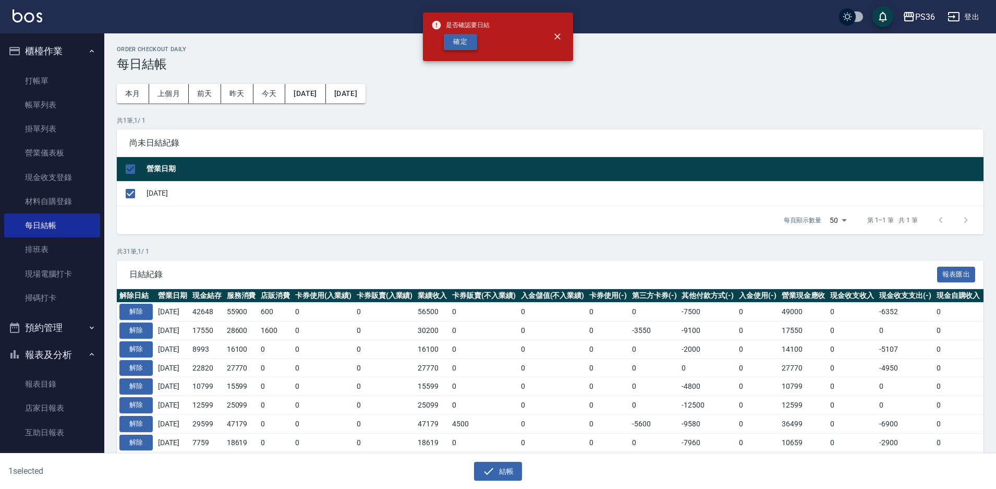
click at [474, 46] on button "確定" at bounding box center [460, 42] width 33 height 16
checkbox input "false"
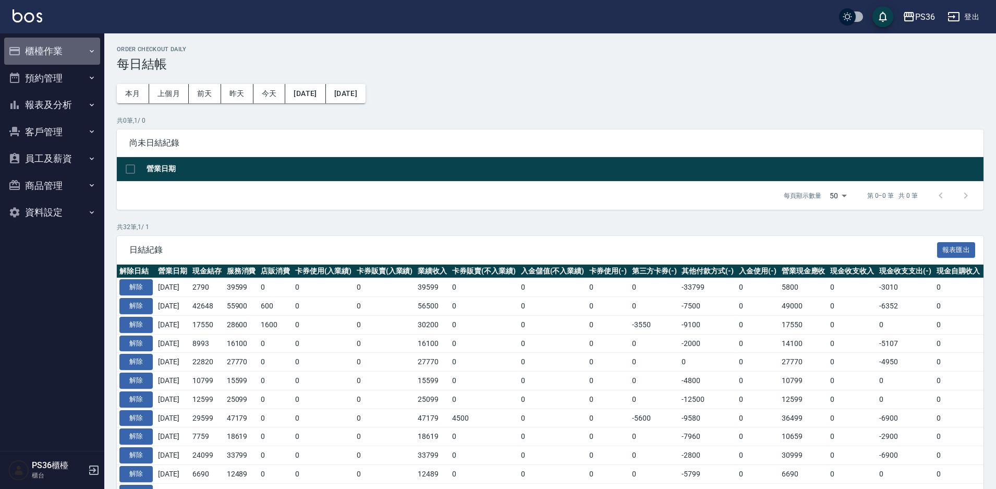
click at [72, 49] on button "櫃檯作業" at bounding box center [52, 51] width 96 height 27
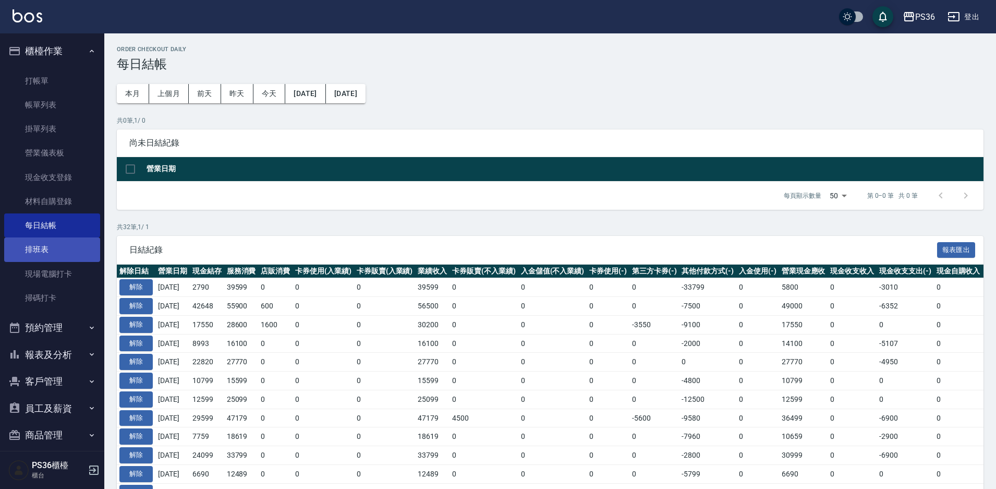
click at [63, 250] on link "排班表" at bounding box center [52, 249] width 96 height 24
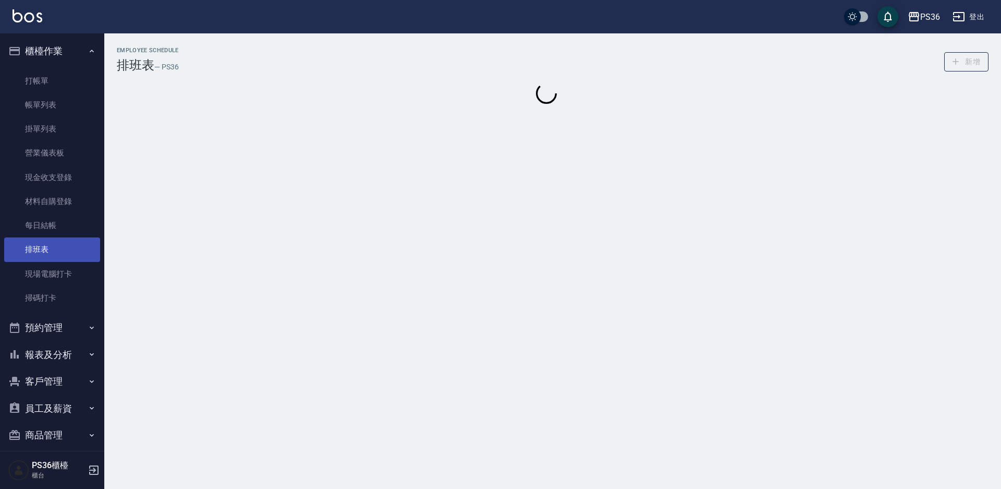
click at [62, 259] on link "排班表" at bounding box center [52, 249] width 96 height 24
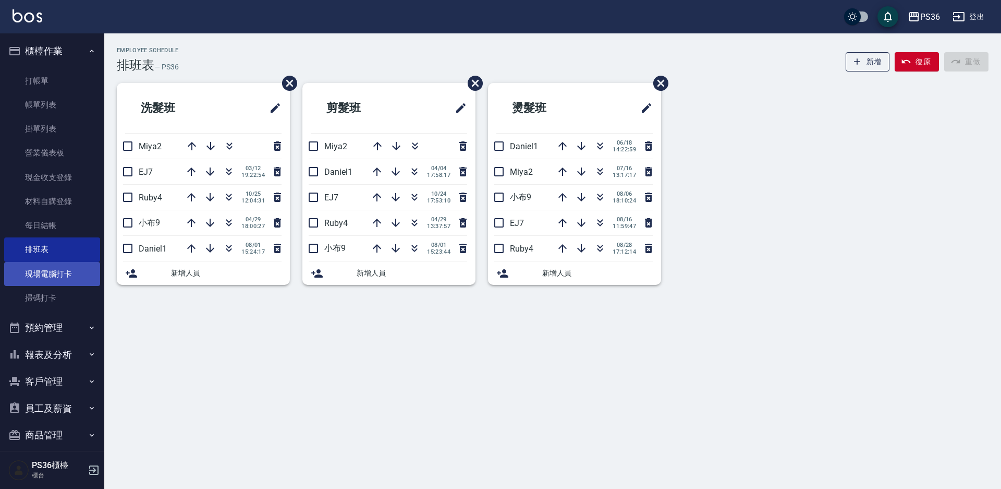
click at [63, 268] on link "現場電腦打卡" at bounding box center [52, 274] width 96 height 24
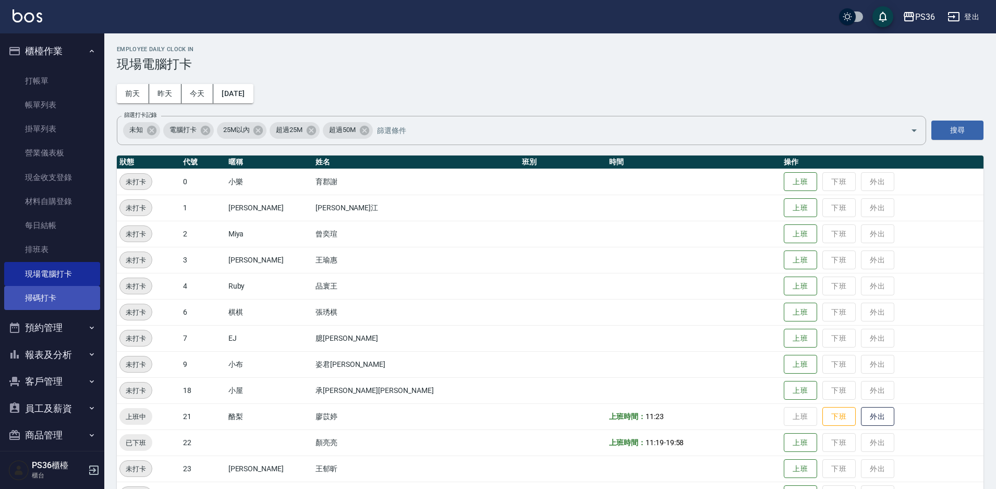
click at [63, 295] on link "掃碼打卡" at bounding box center [52, 298] width 96 height 24
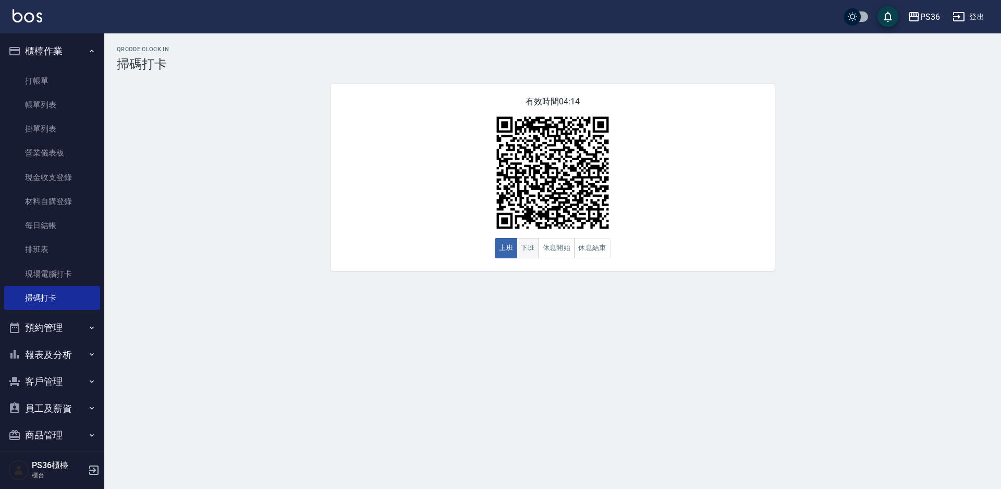
click at [517, 244] on button "下班" at bounding box center [528, 248] width 22 height 20
